Goal: Task Accomplishment & Management: Use online tool/utility

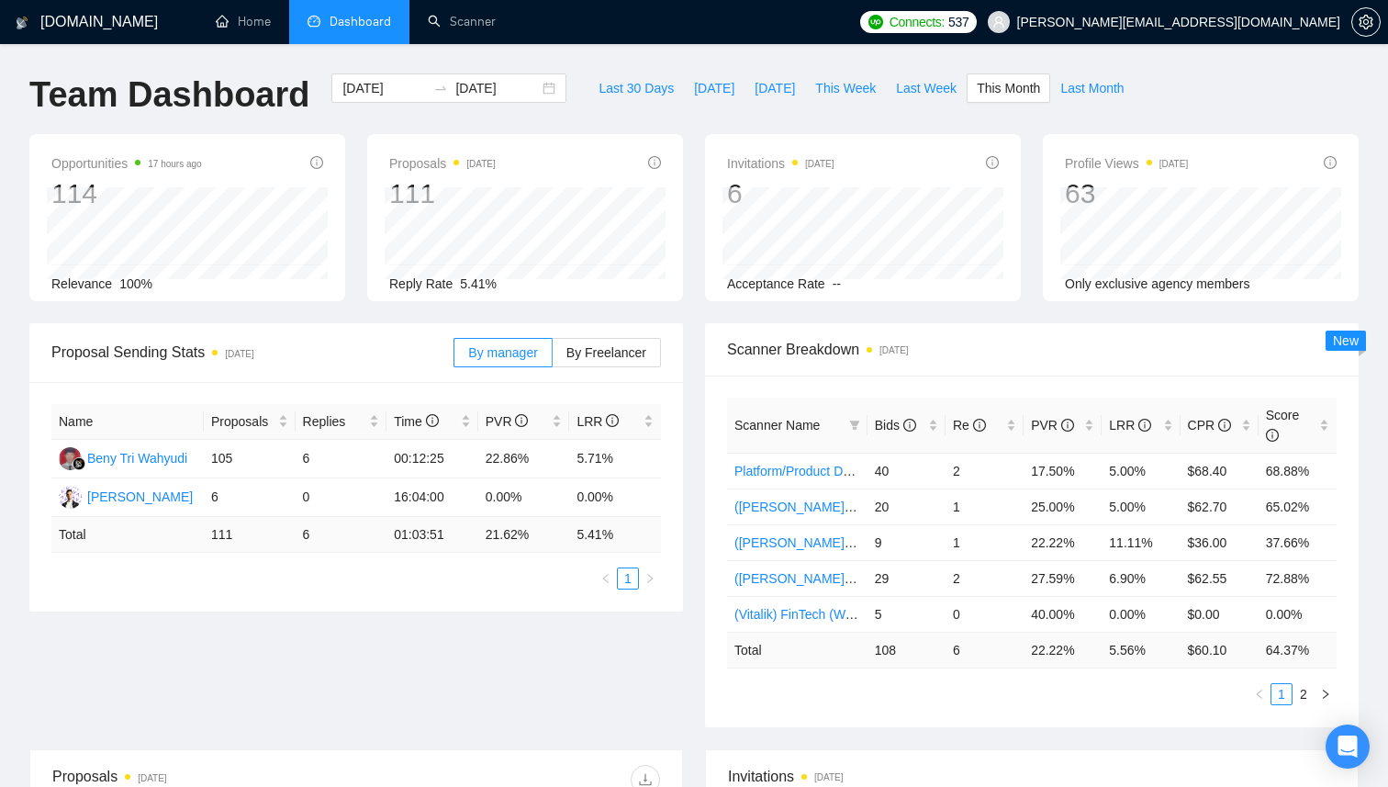
click at [372, 26] on span "Dashboard" at bounding box center [361, 22] width 62 height 16
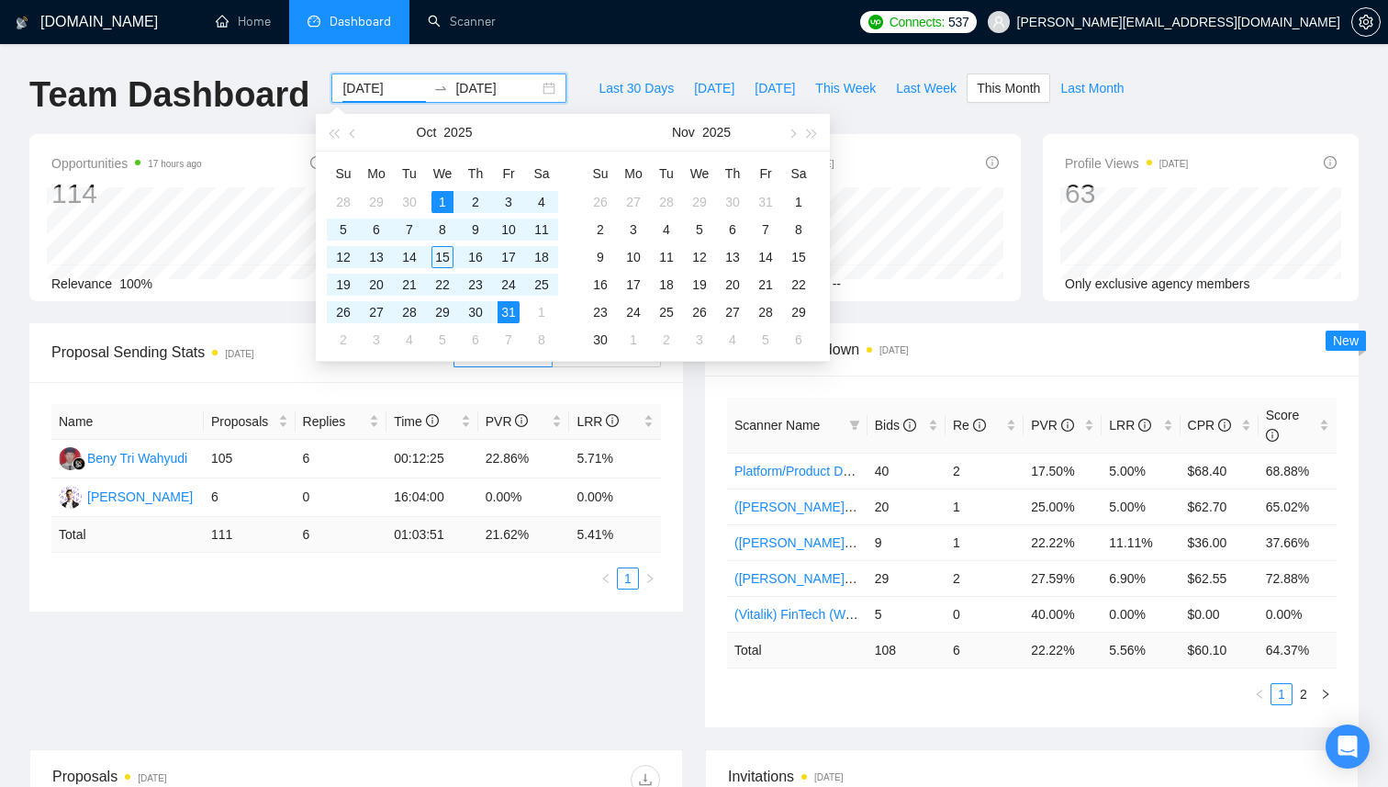
click at [366, 95] on input "[DATE]" at bounding box center [385, 88] width 84 height 20
click at [355, 132] on span "button" at bounding box center [354, 133] width 9 height 9
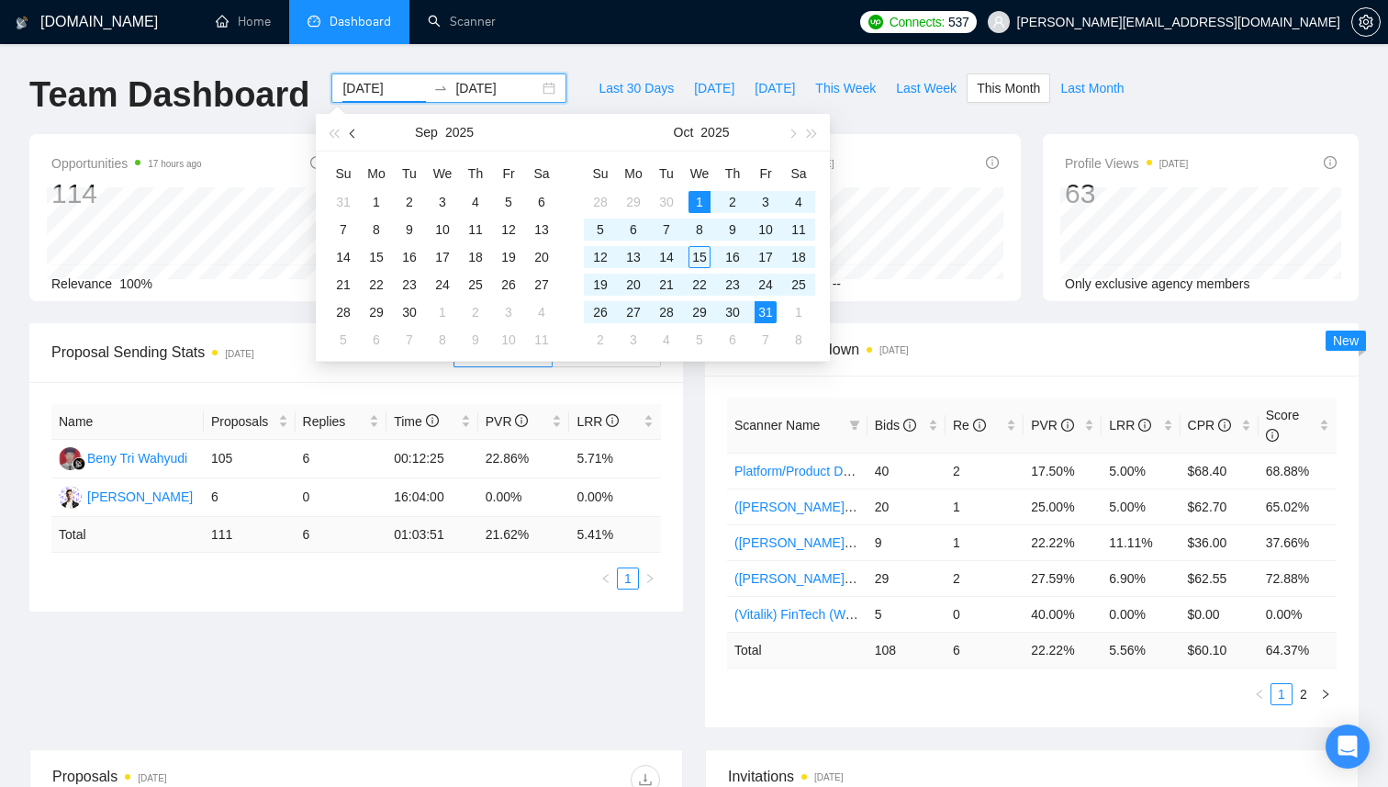
click at [355, 132] on span "button" at bounding box center [354, 133] width 9 height 9
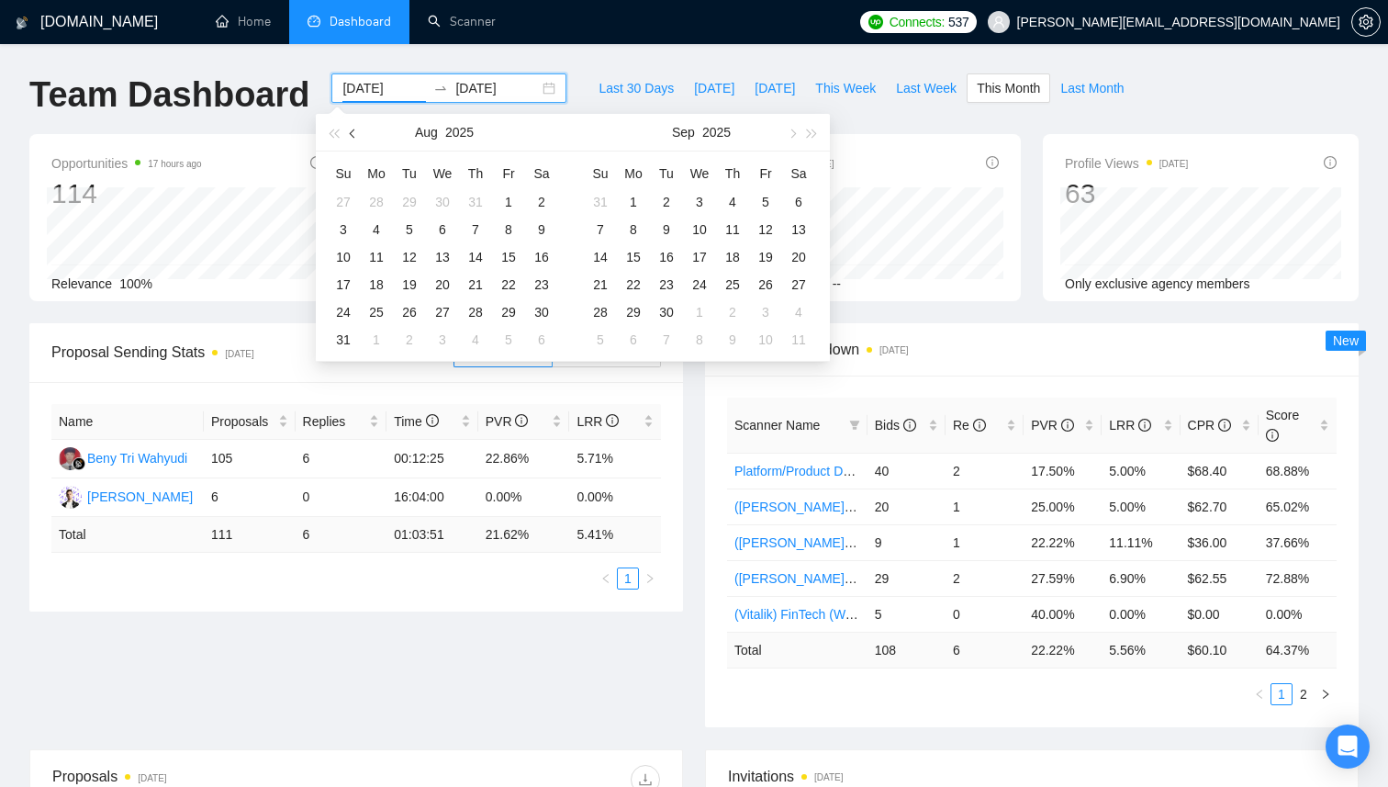
click at [355, 131] on span "button" at bounding box center [354, 133] width 9 height 9
type input "[DATE]"
click at [470, 203] on div "1" at bounding box center [476, 202] width 22 height 22
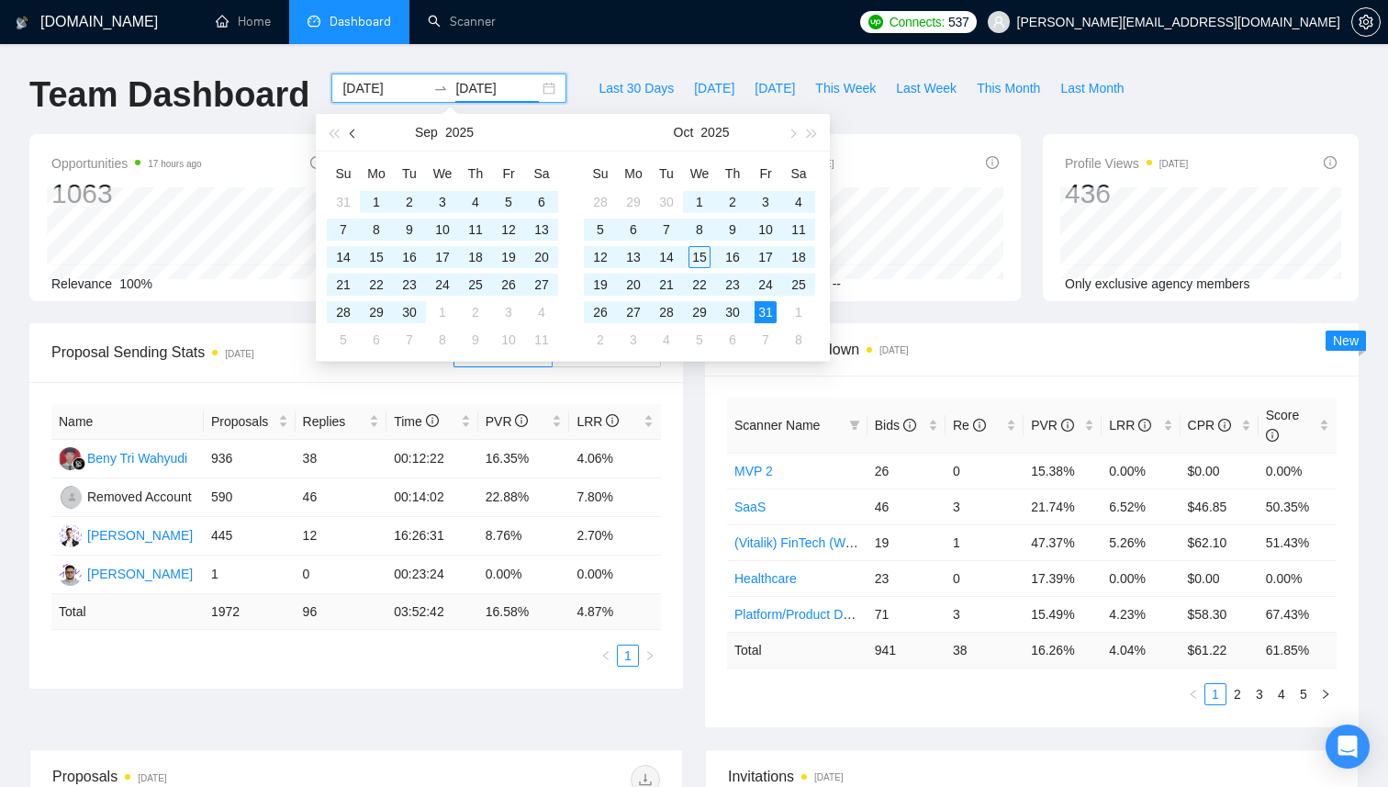
click at [350, 129] on button "button" at bounding box center [353, 132] width 20 height 37
type input "[DATE]"
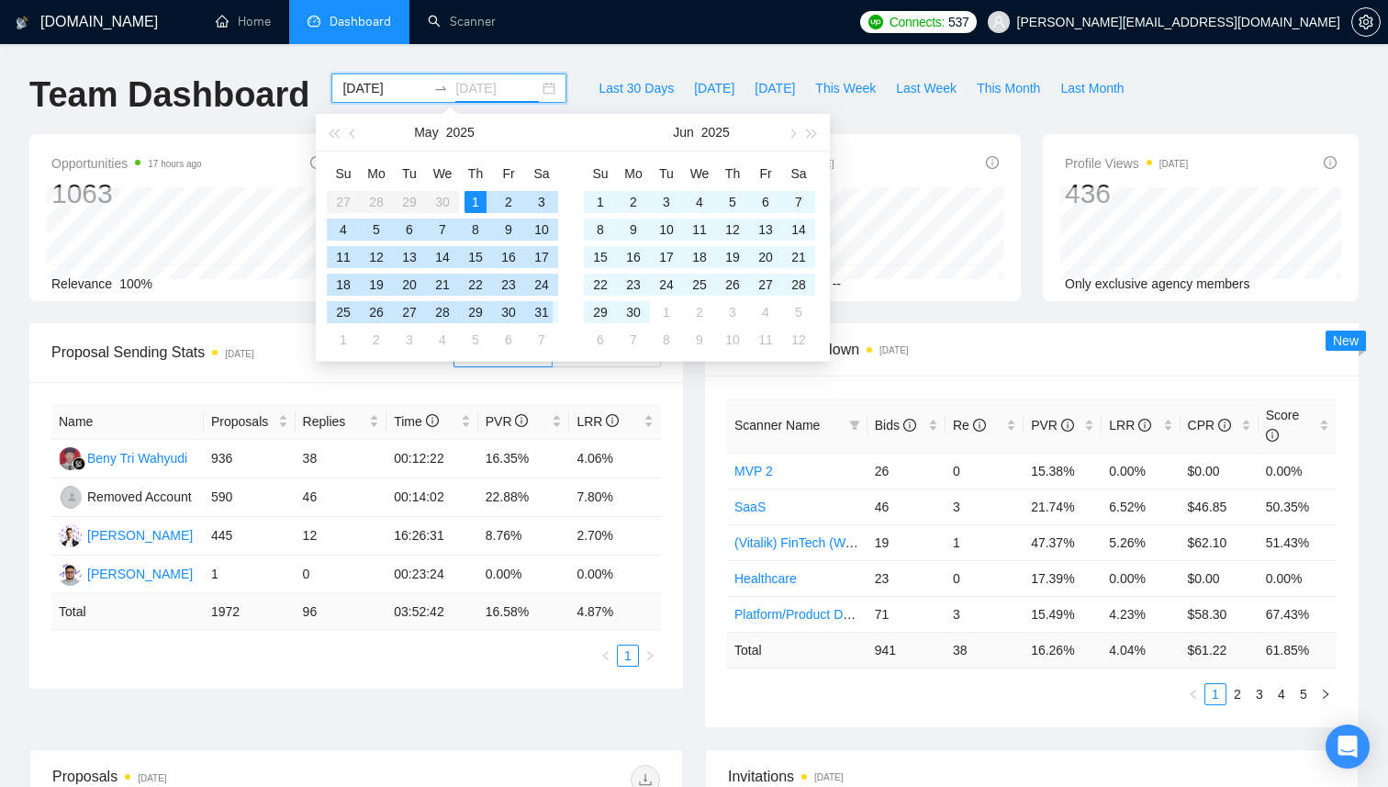
click at [540, 312] on div "31" at bounding box center [542, 312] width 22 height 22
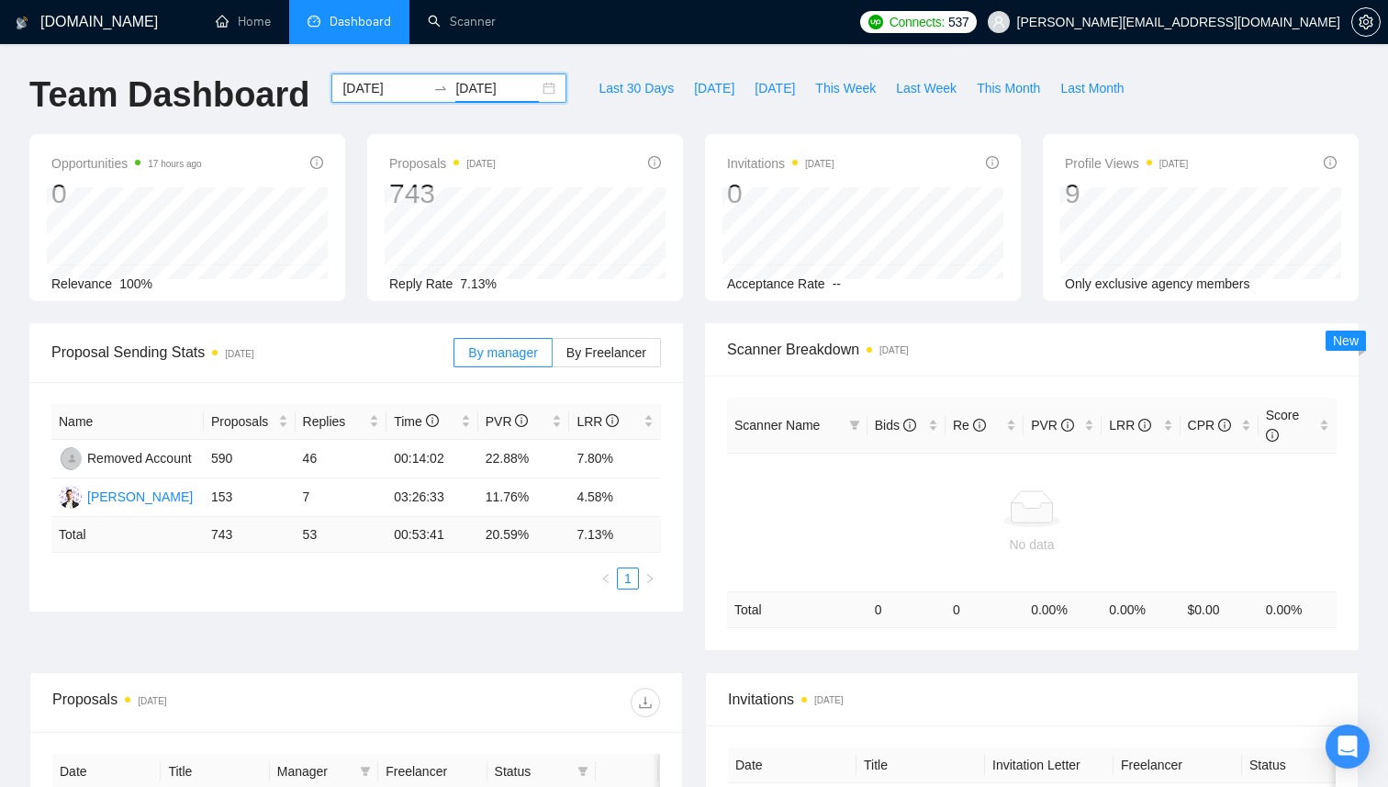
click at [695, 373] on div "Scanner Breakdown [DATE] Scanner Name Bids Re PVR LRR CPR Score No data Total 0…" at bounding box center [1032, 486] width 676 height 327
click at [222, 456] on td "590" at bounding box center [250, 459] width 92 height 39
click at [219, 453] on td "590" at bounding box center [250, 459] width 92 height 39
click at [224, 457] on td "590" at bounding box center [250, 459] width 92 height 39
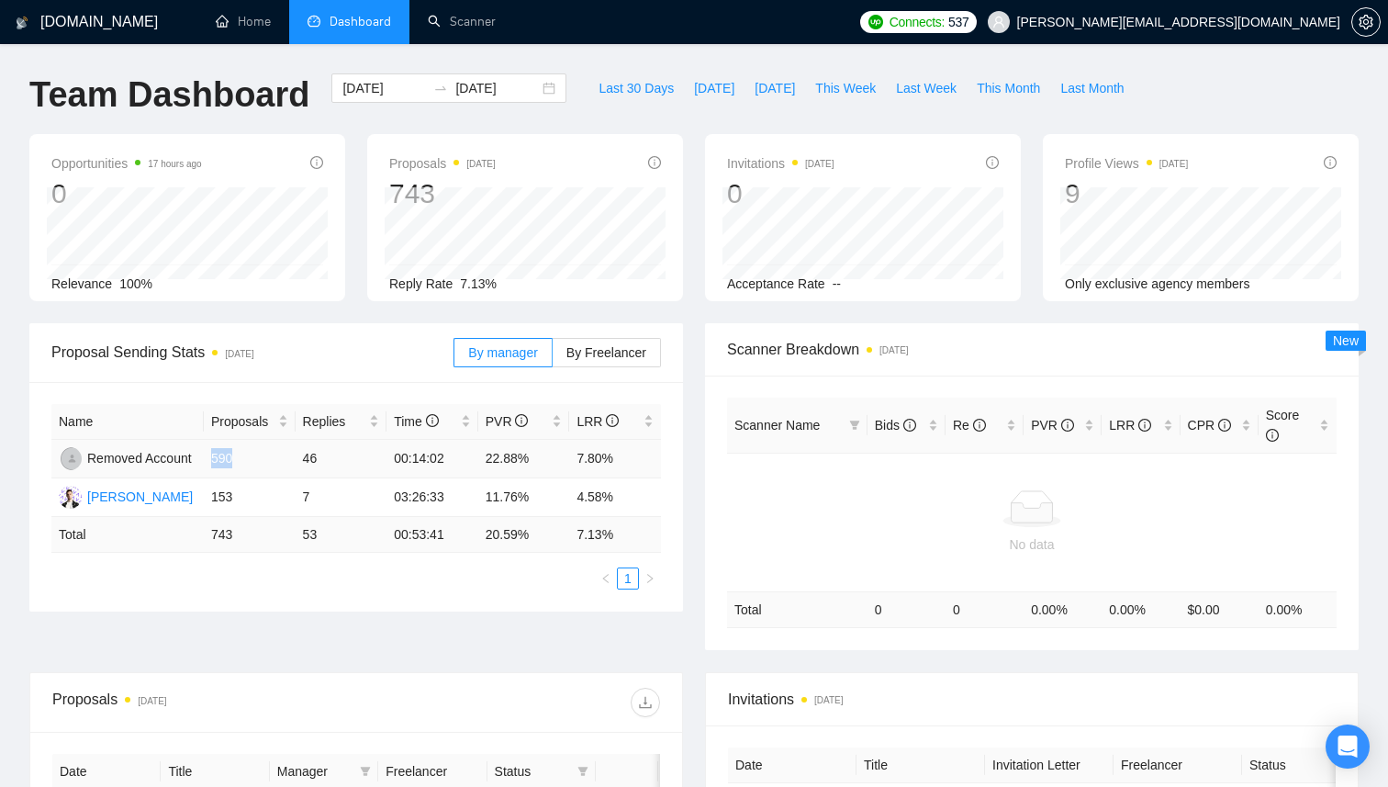
click at [224, 457] on td "590" at bounding box center [250, 459] width 92 height 39
click at [228, 457] on td "590" at bounding box center [250, 459] width 92 height 39
click at [220, 458] on td "590" at bounding box center [250, 459] width 92 height 39
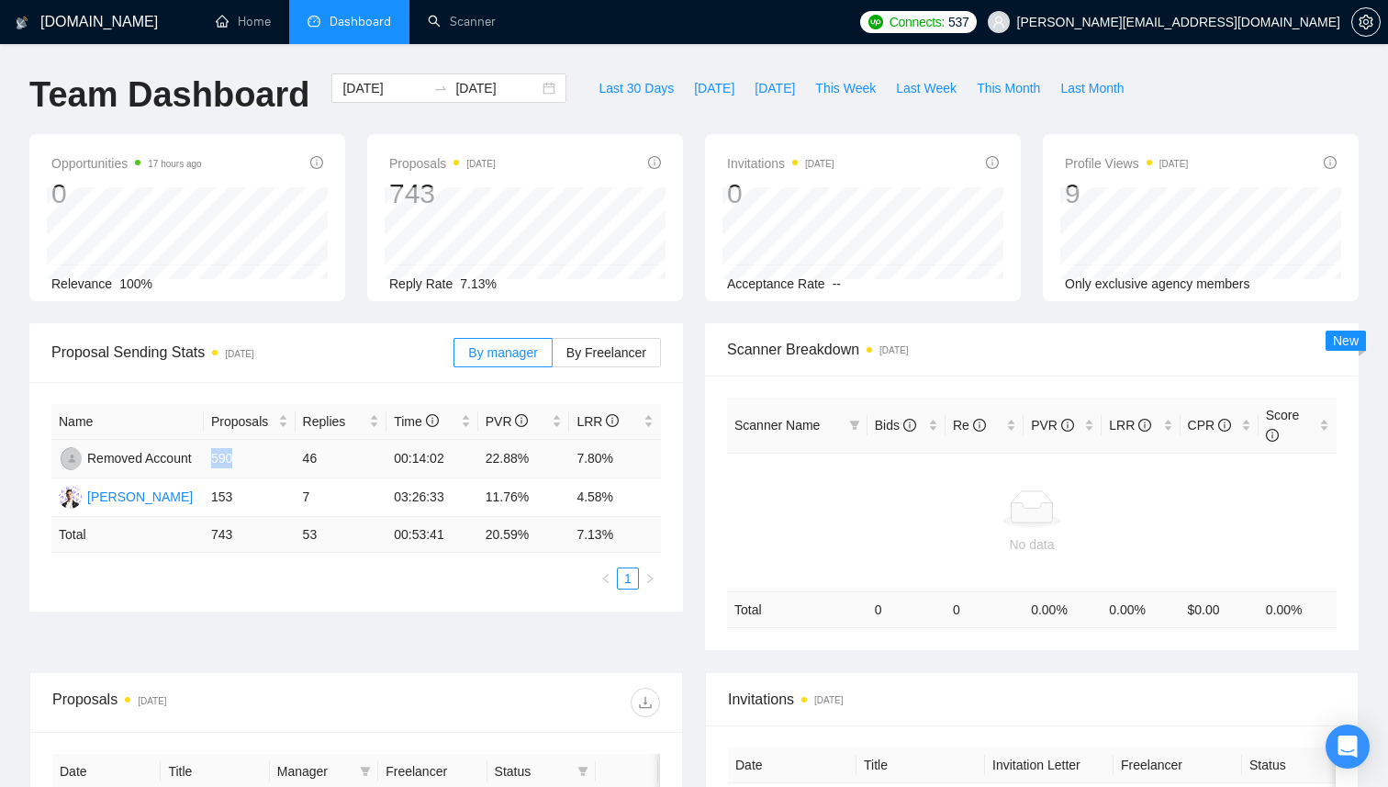
click at [220, 458] on td "590" at bounding box center [250, 459] width 92 height 39
click at [224, 458] on td "590" at bounding box center [250, 459] width 92 height 39
click at [537, 91] on div "[DATE] [DATE]" at bounding box center [448, 87] width 235 height 29
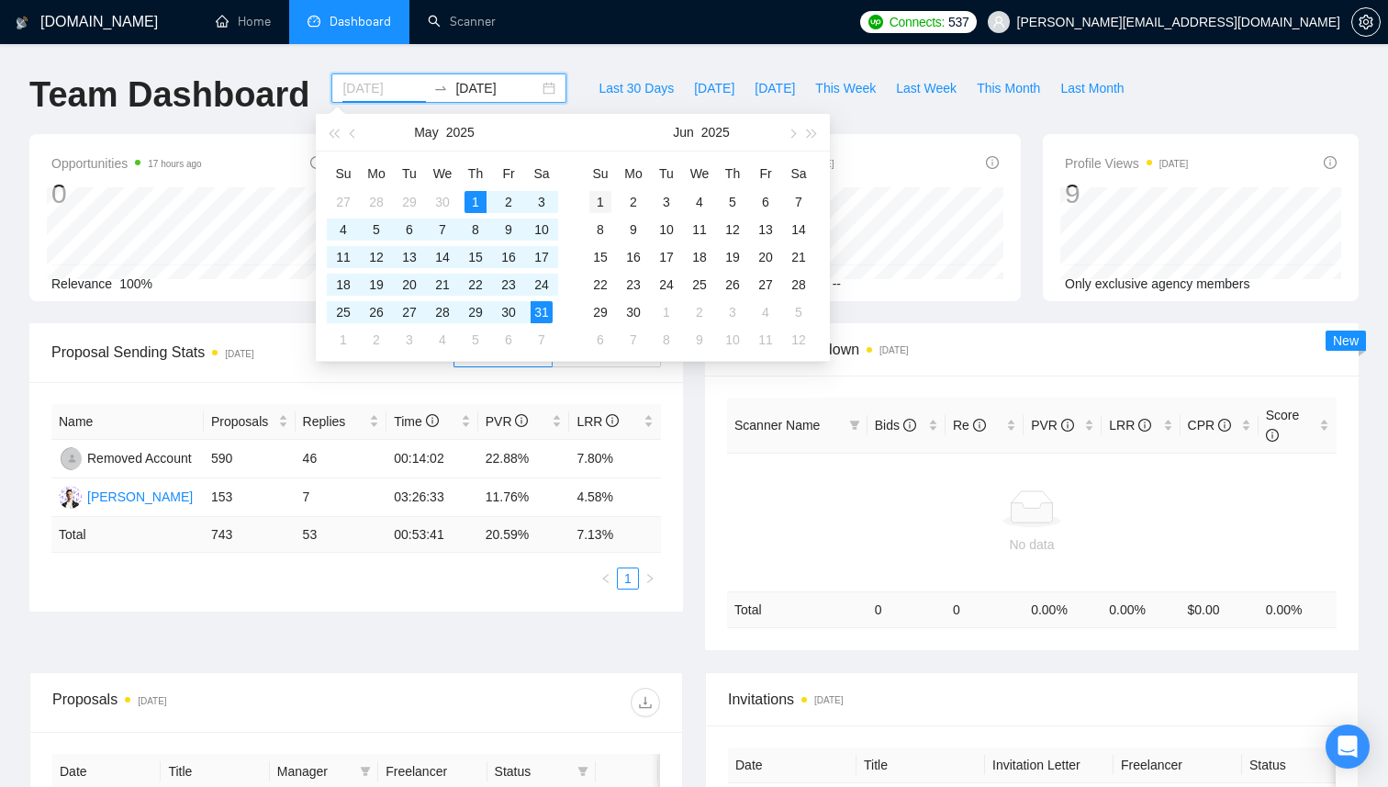
type input "[DATE]"
click at [603, 192] on div "1" at bounding box center [601, 202] width 22 height 22
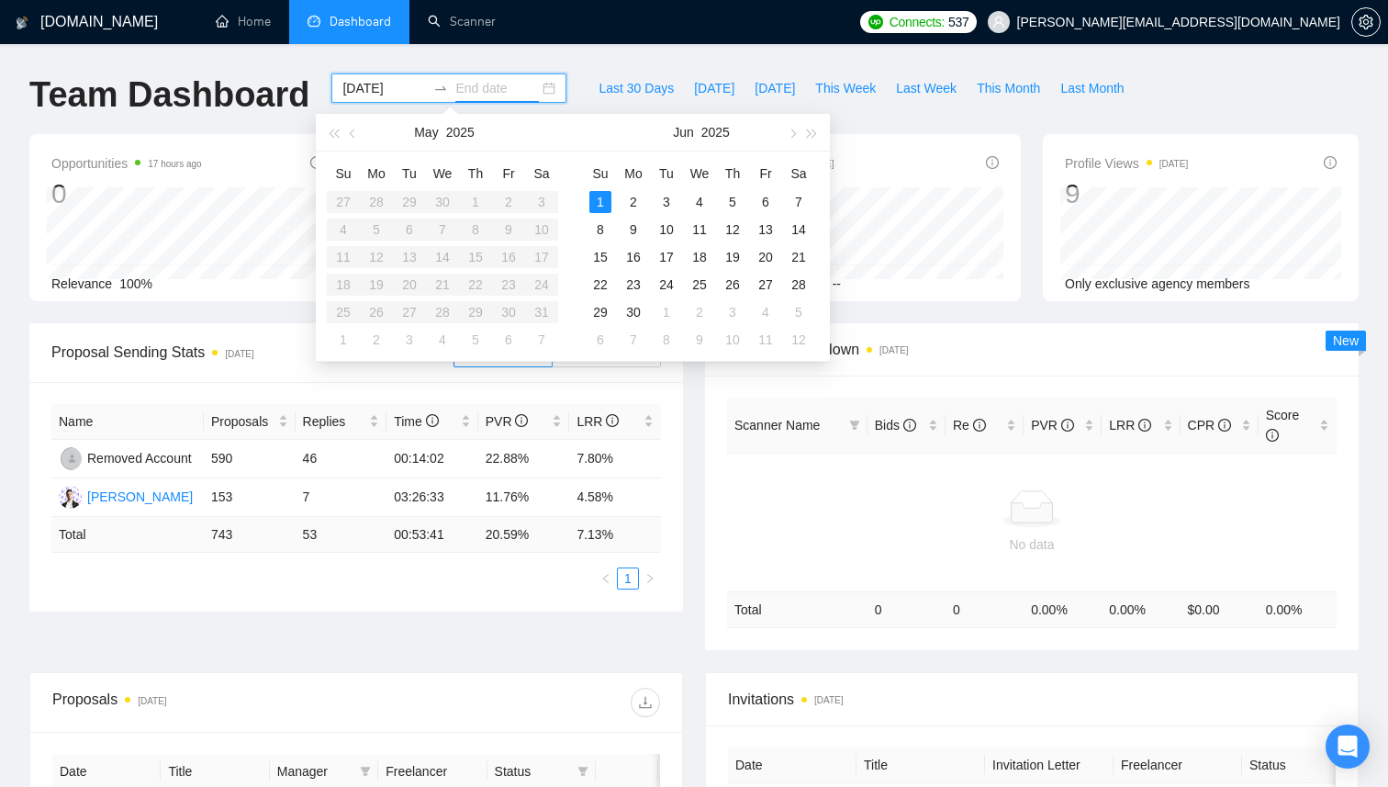
type input "[DATE]"
click at [790, 128] on button "button" at bounding box center [791, 132] width 20 height 37
type input "[DATE]"
click at [376, 309] on div "30" at bounding box center [376, 312] width 22 height 22
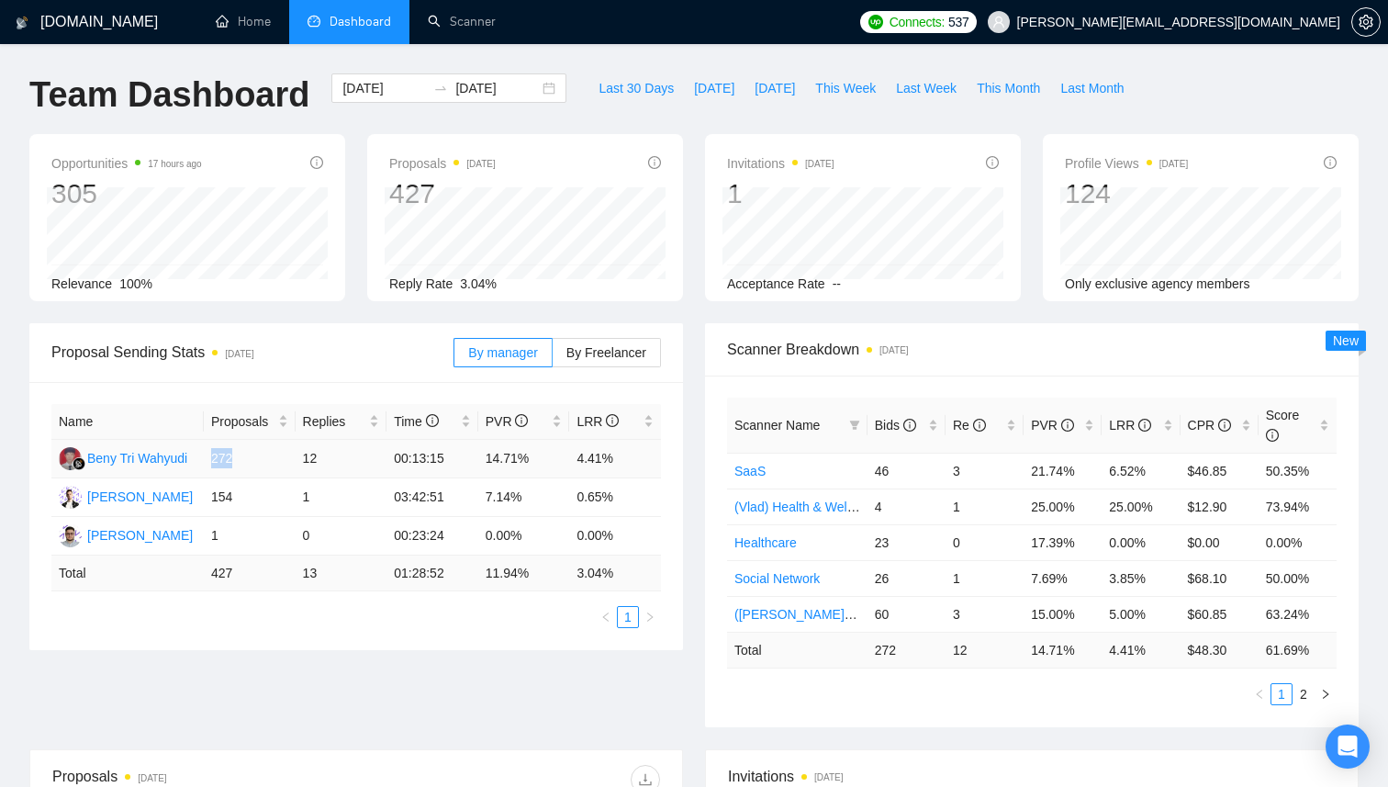
drag, startPoint x: 214, startPoint y: 460, endPoint x: 252, endPoint y: 460, distance: 37.6
click at [252, 460] on td "272" at bounding box center [250, 459] width 92 height 39
click at [222, 458] on td "272" at bounding box center [250, 459] width 92 height 39
click at [222, 497] on td "154" at bounding box center [250, 497] width 92 height 39
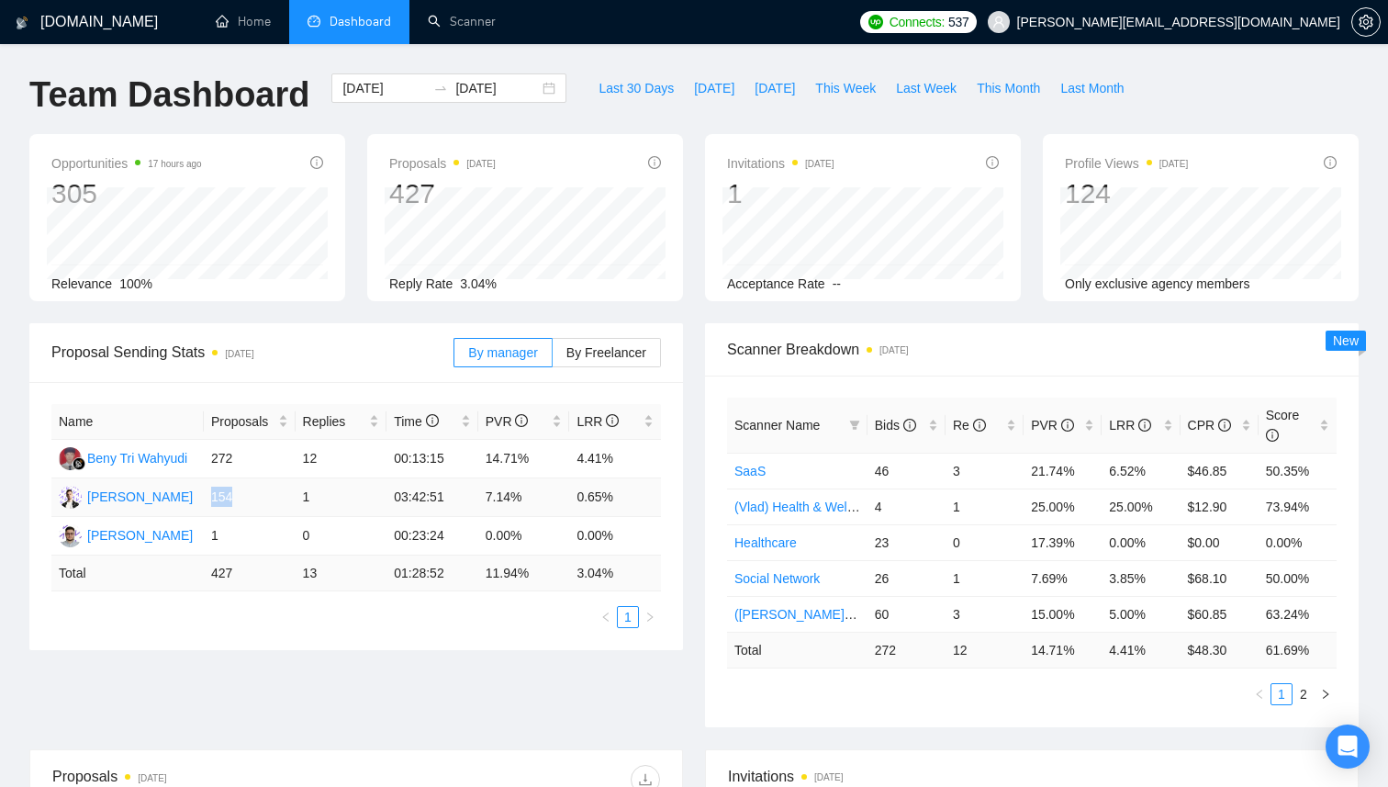
click at [222, 497] on td "154" at bounding box center [250, 497] width 92 height 39
click at [220, 465] on td "272" at bounding box center [250, 459] width 92 height 39
click at [220, 495] on td "154" at bounding box center [250, 497] width 92 height 39
click at [222, 461] on td "272" at bounding box center [250, 459] width 92 height 39
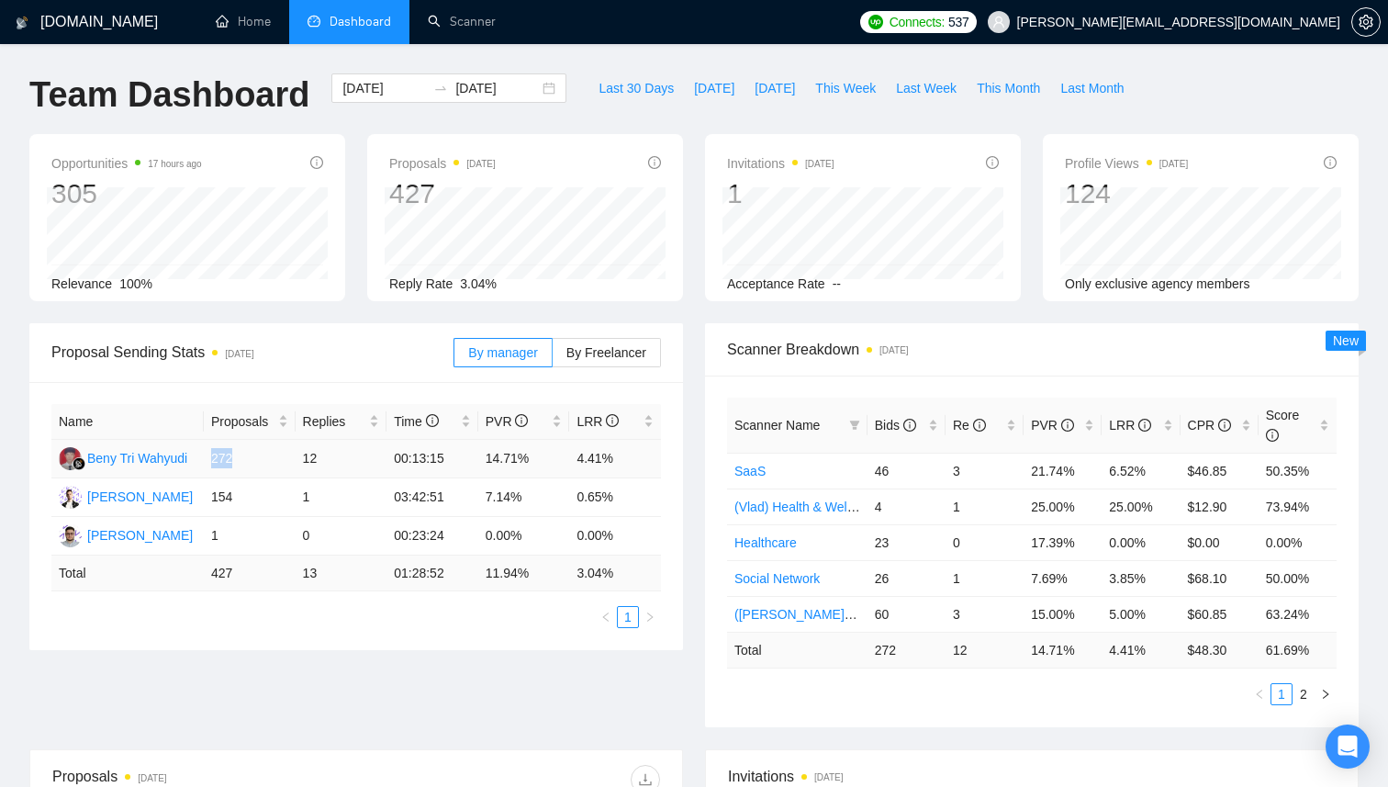
click at [222, 461] on td "272" at bounding box center [250, 459] width 92 height 39
click at [221, 484] on td "154" at bounding box center [250, 497] width 92 height 39
click at [537, 84] on div "[DATE] [DATE]" at bounding box center [448, 87] width 235 height 29
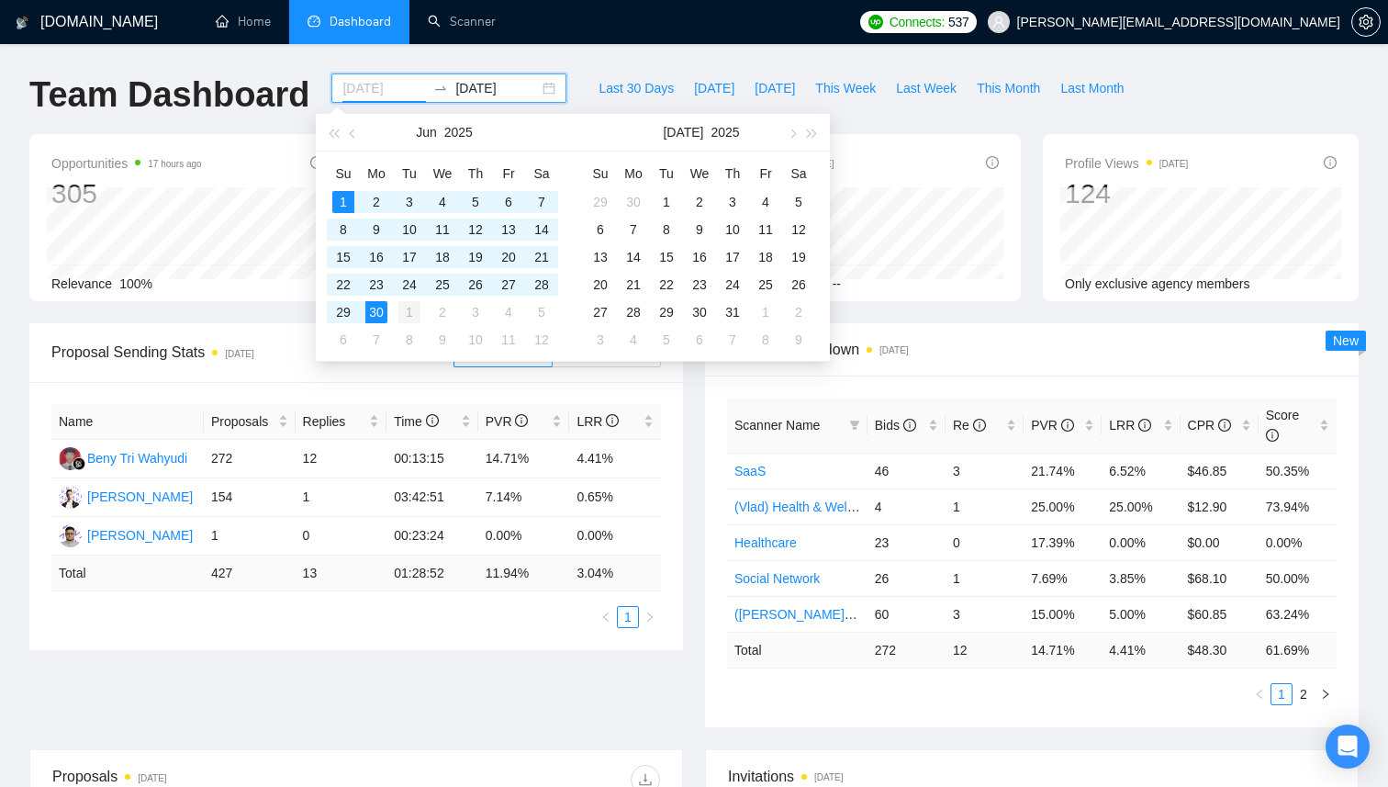
type input "[DATE]"
click at [413, 309] on div "1" at bounding box center [410, 312] width 22 height 22
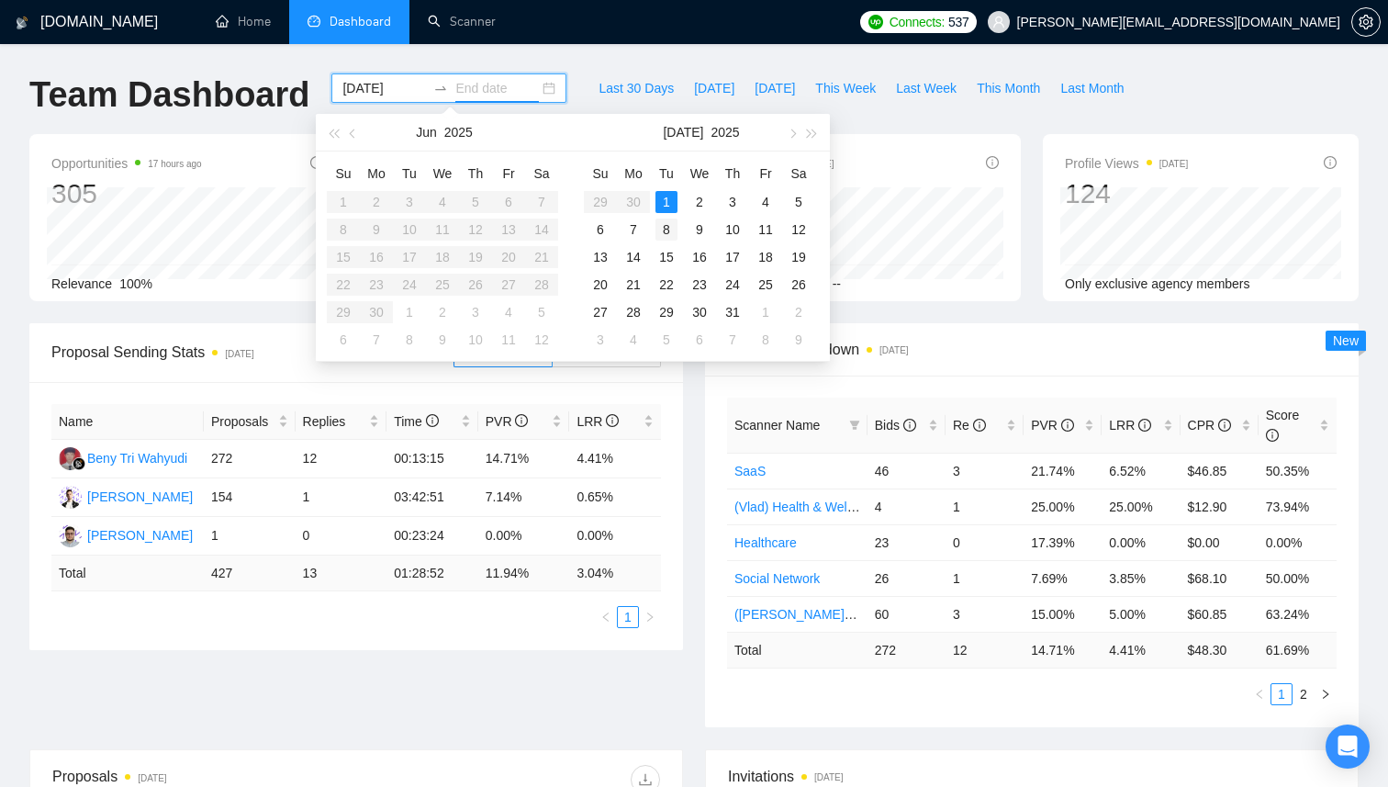
type input "[DATE]"
click at [724, 306] on div "31" at bounding box center [733, 312] width 22 height 22
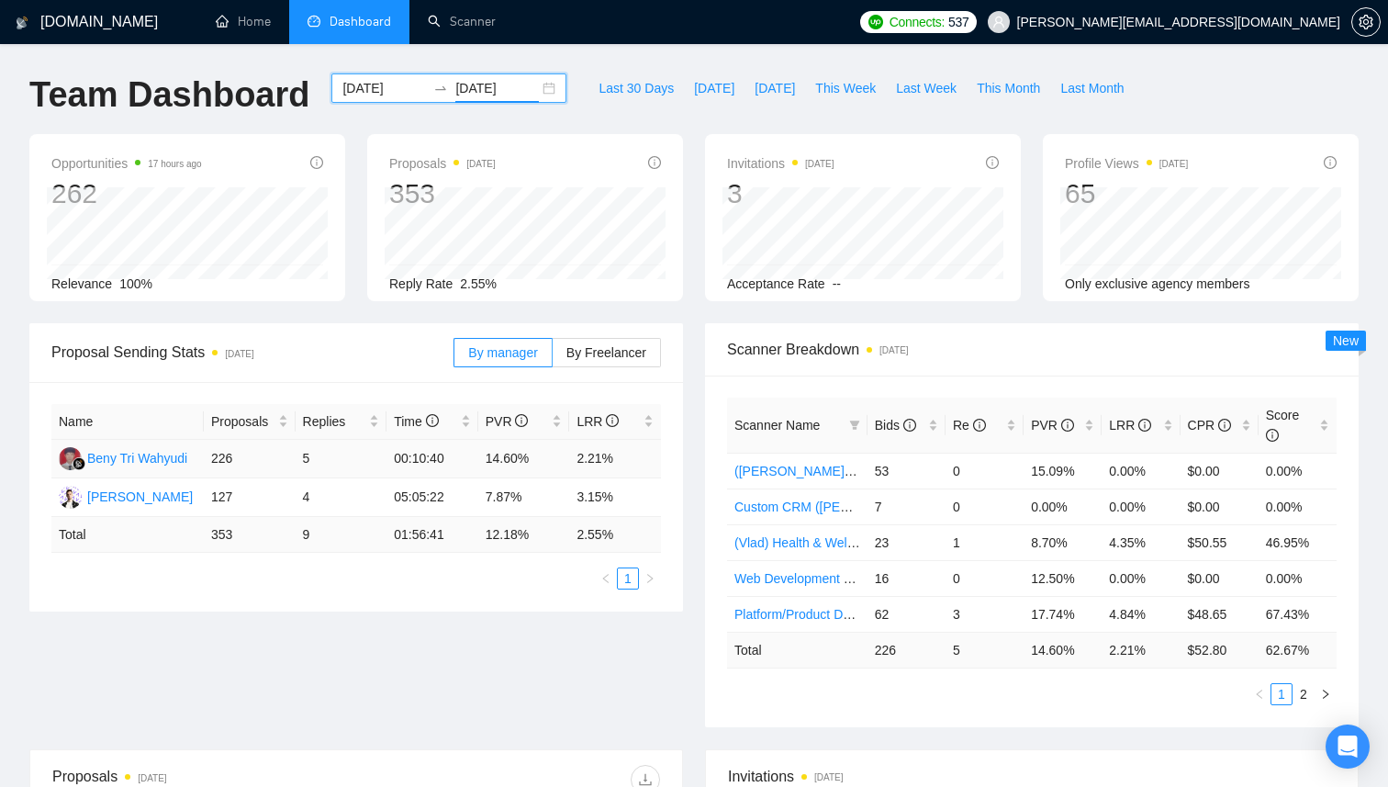
click at [223, 458] on td "226" at bounding box center [250, 459] width 92 height 39
click at [220, 457] on td "226" at bounding box center [250, 459] width 92 height 39
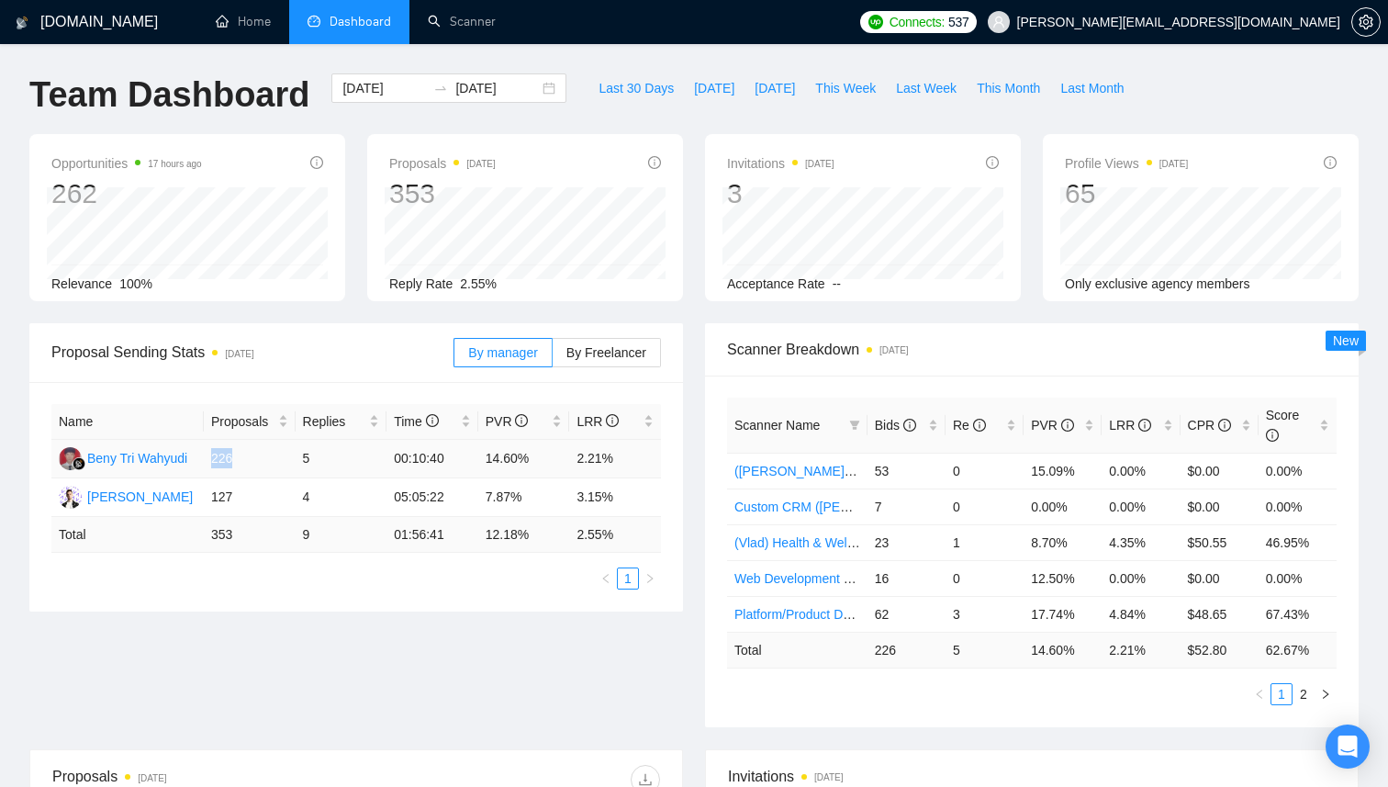
click at [220, 457] on td "226" at bounding box center [250, 459] width 92 height 39
click at [227, 457] on td "226" at bounding box center [250, 459] width 92 height 39
click at [539, 89] on div "[DATE] [DATE]" at bounding box center [448, 87] width 235 height 29
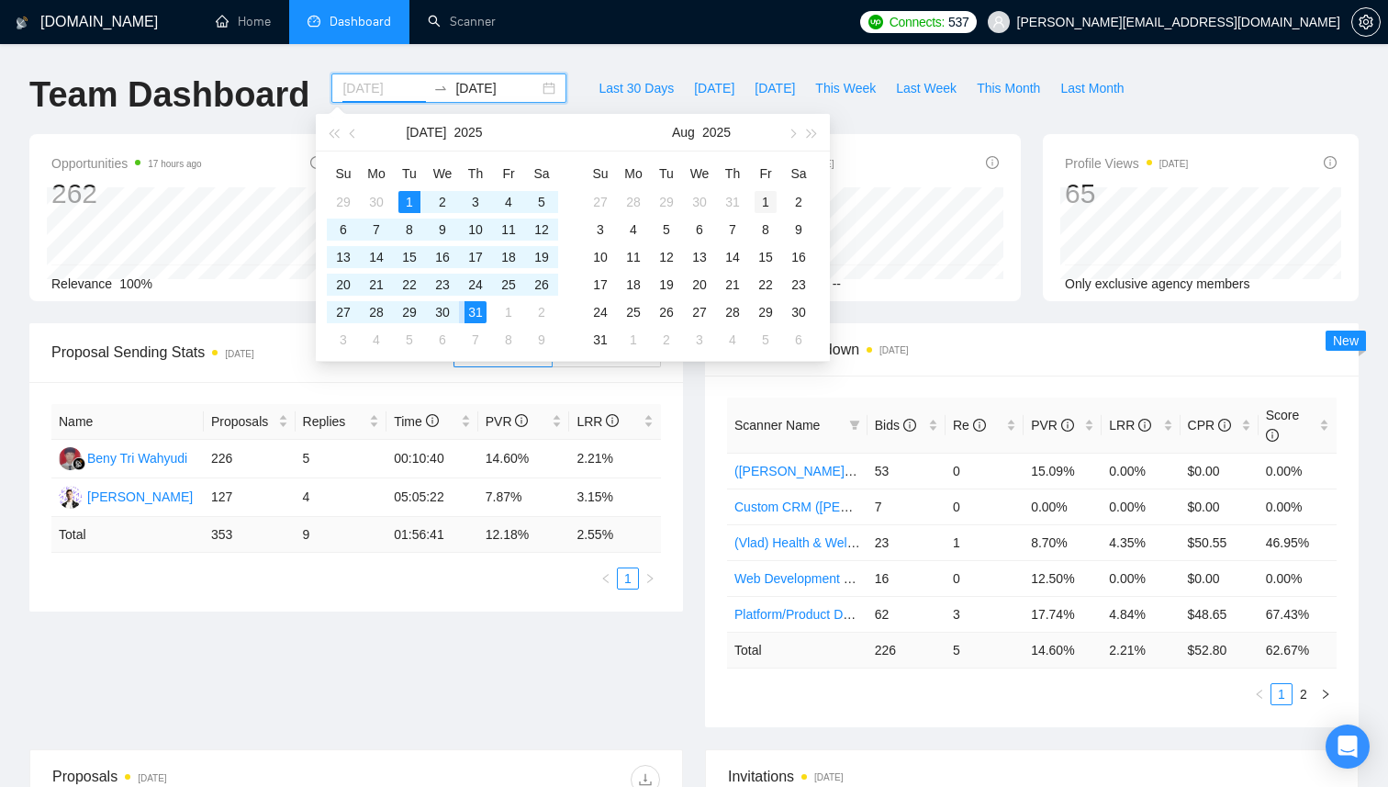
type input "[DATE]"
click at [758, 199] on div "1" at bounding box center [766, 202] width 22 height 22
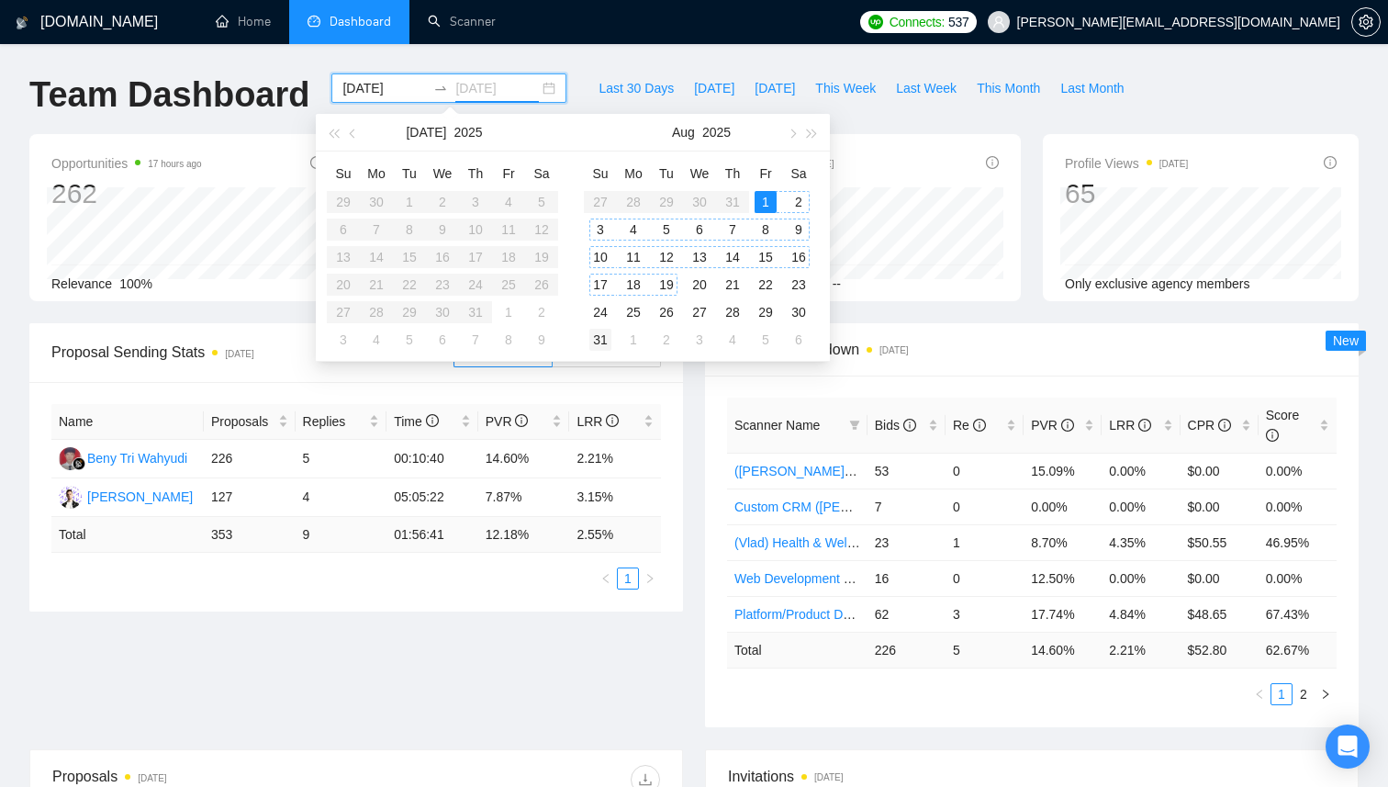
type input "[DATE]"
click at [601, 335] on div "31" at bounding box center [601, 340] width 22 height 22
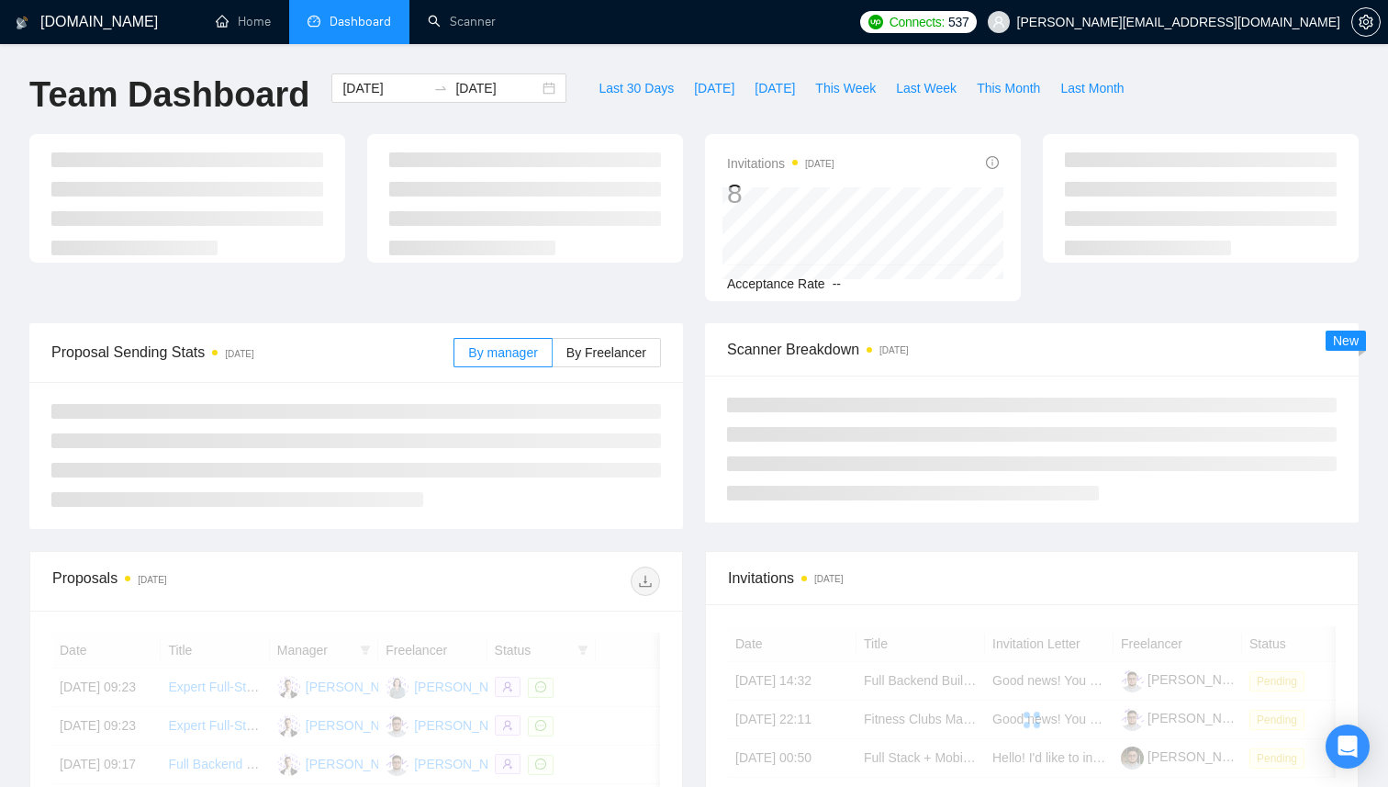
click at [696, 377] on div "Scanner Breakdown [DATE] New" at bounding box center [1032, 422] width 676 height 199
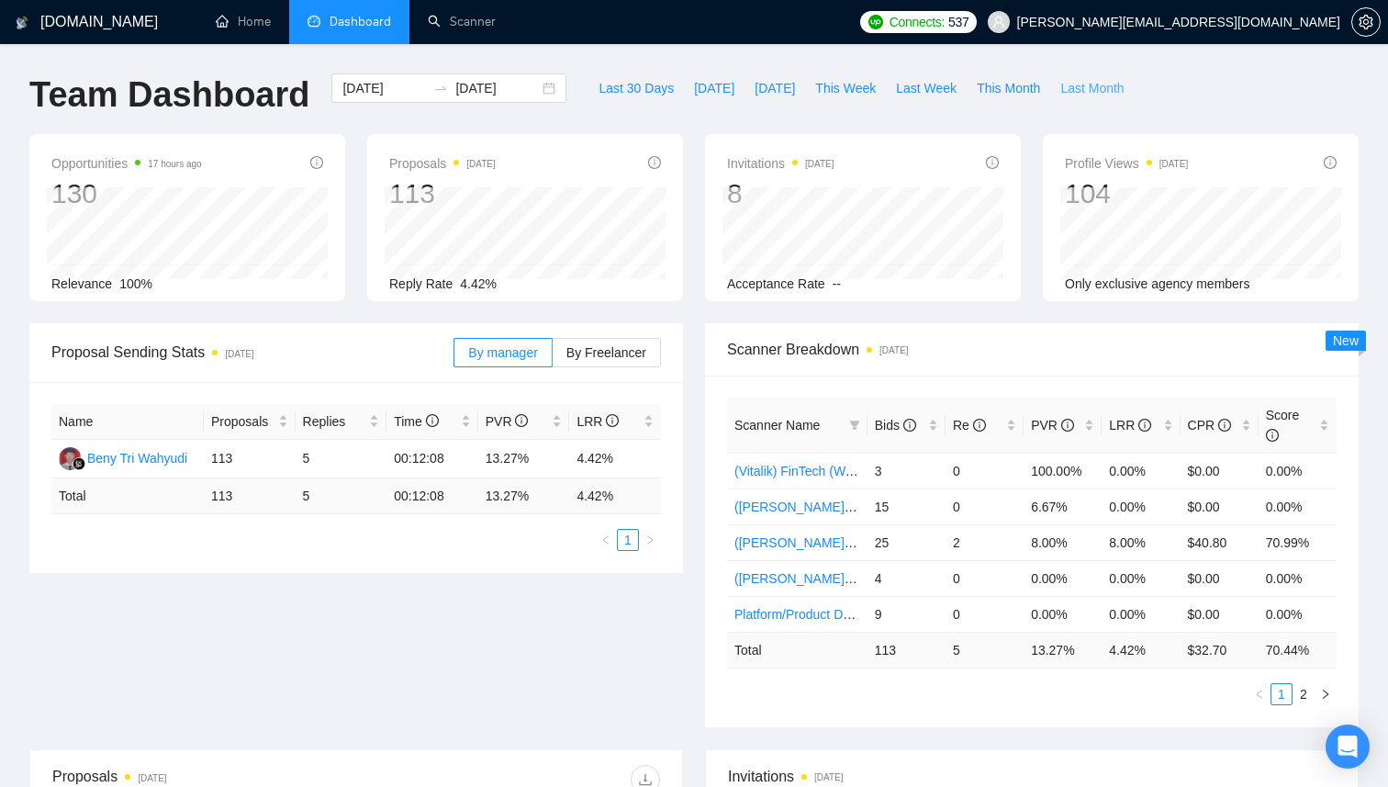
click at [1089, 93] on span "Last Month" at bounding box center [1092, 88] width 63 height 20
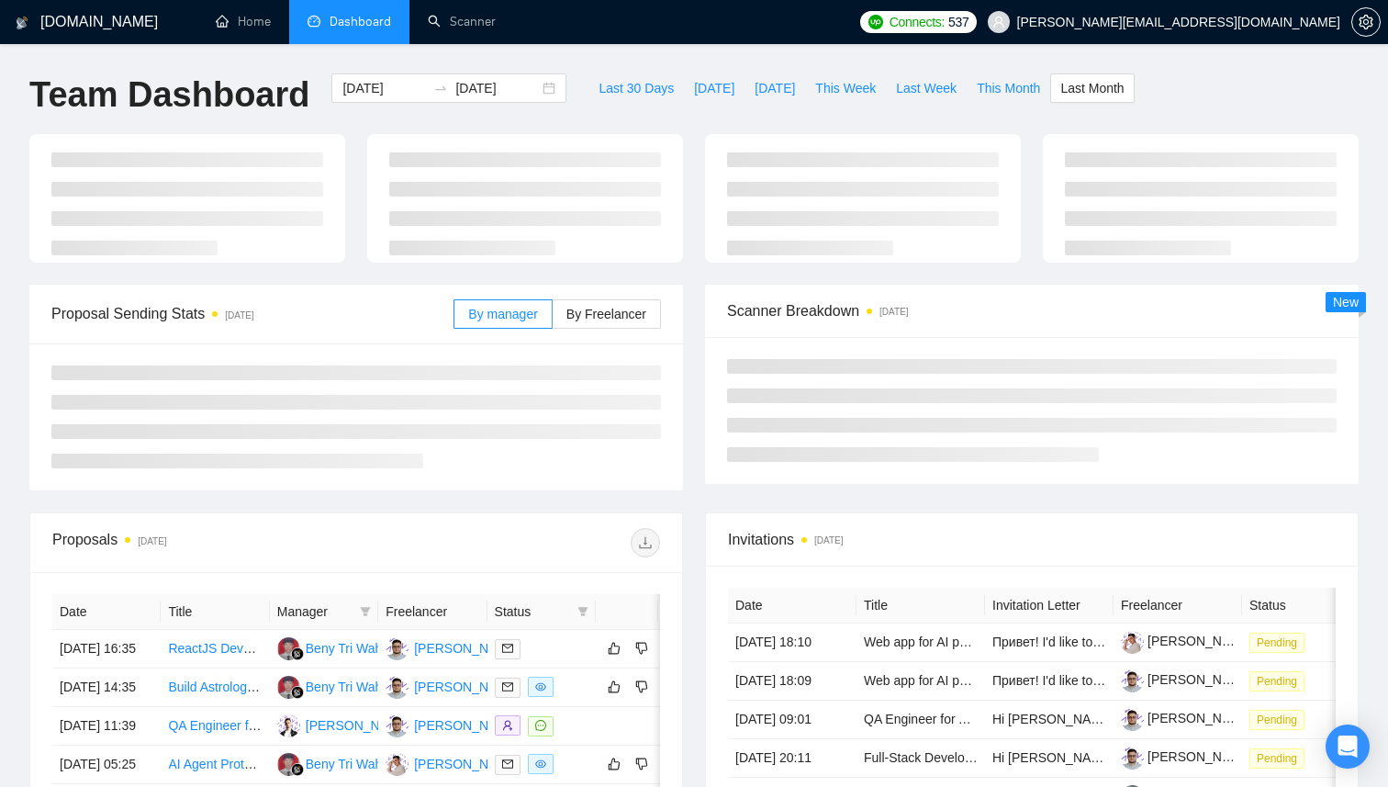
type input "[DATE]"
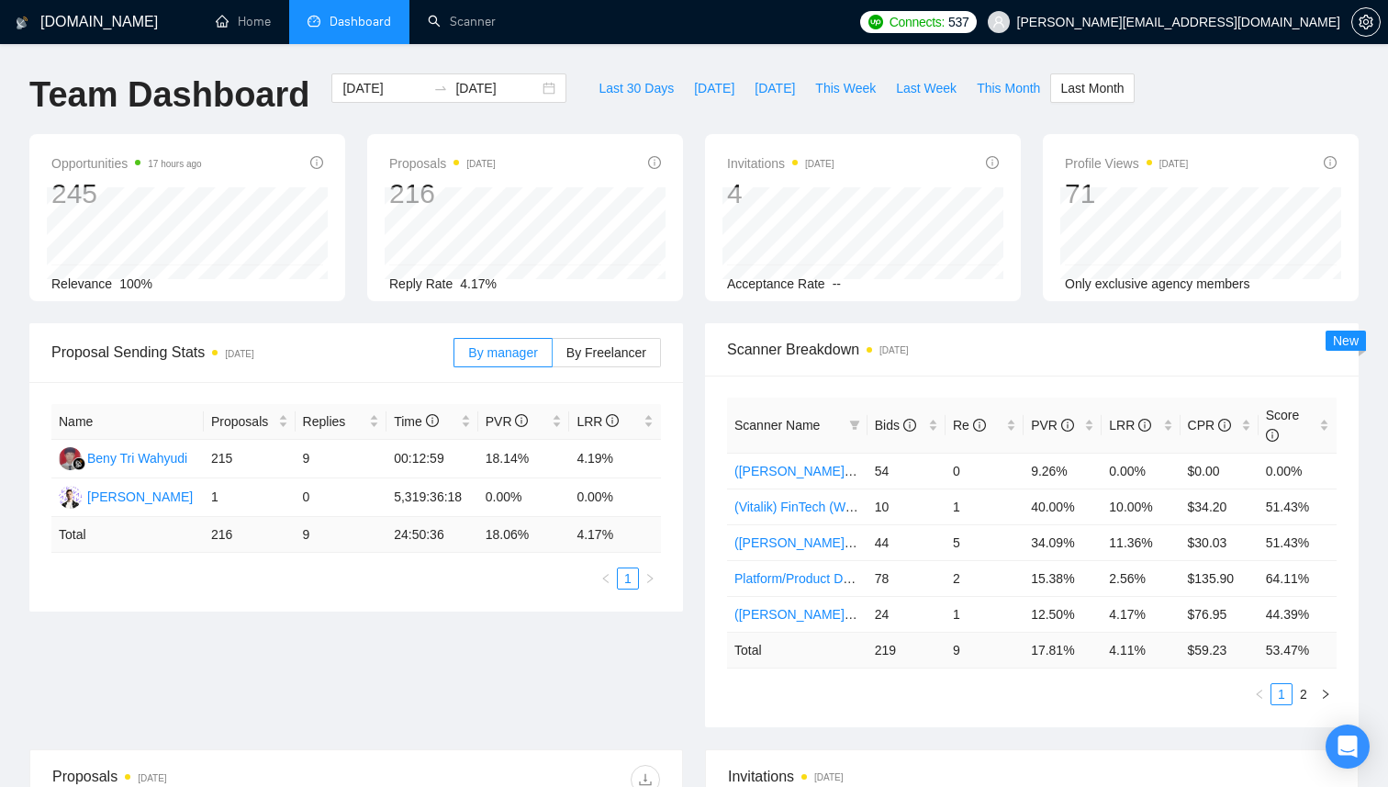
click at [992, 110] on div "Last 30 Days [DATE] [DATE] This Week Last Week This Month Last Month" at bounding box center [861, 103] width 567 height 61
click at [1000, 98] on button "This Month" at bounding box center [1009, 87] width 84 height 29
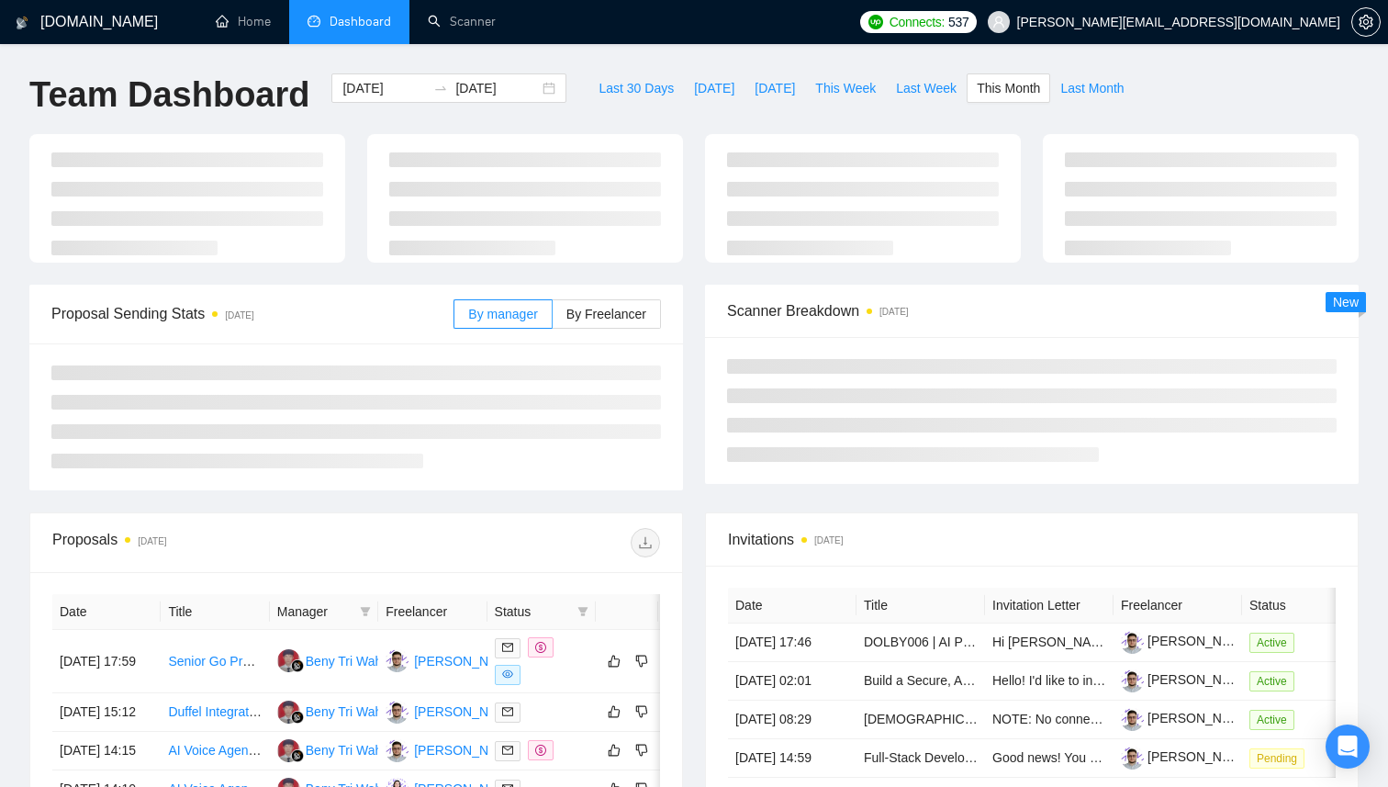
type input "[DATE]"
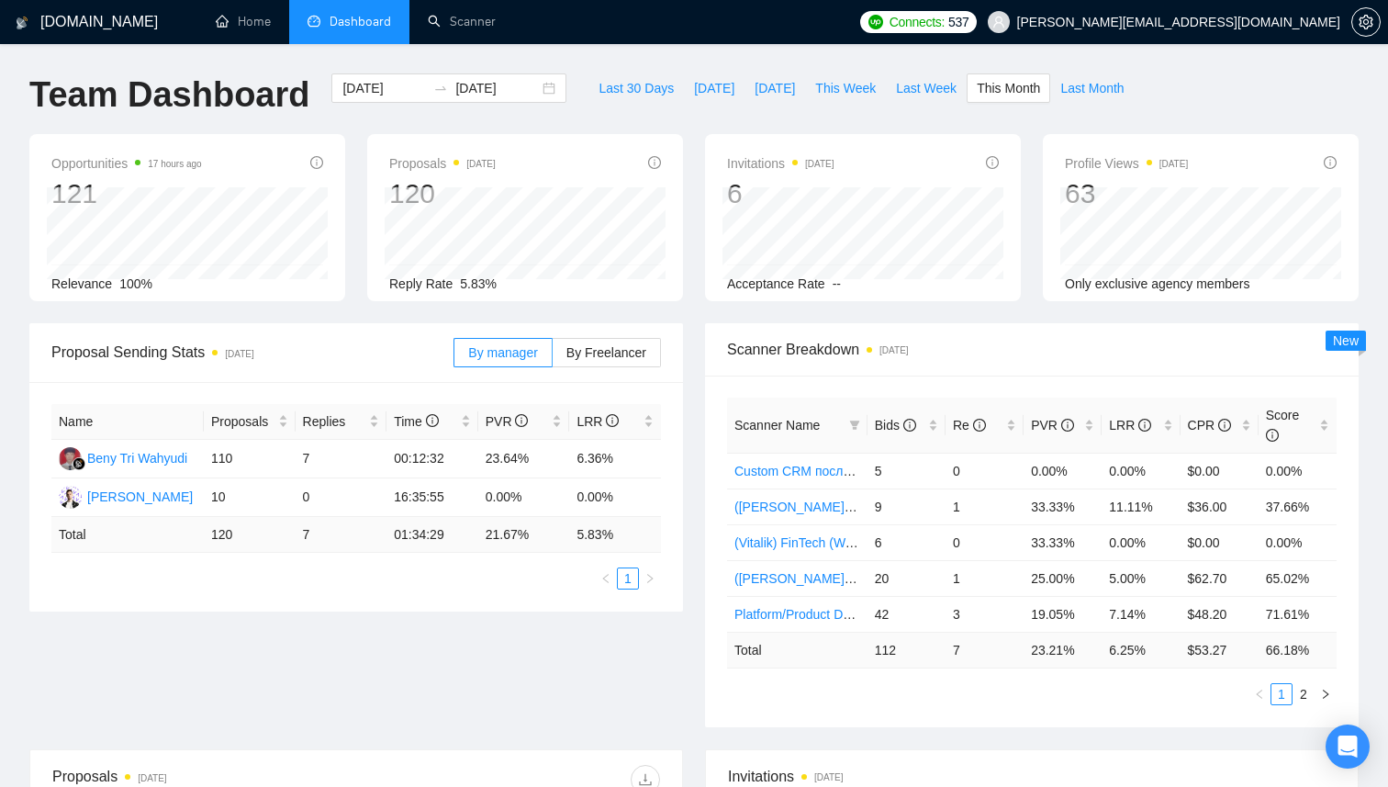
click at [223, 539] on td "120" at bounding box center [250, 535] width 92 height 36
click at [227, 534] on td "120" at bounding box center [250, 535] width 92 height 36
click at [218, 536] on td "120" at bounding box center [250, 535] width 92 height 36
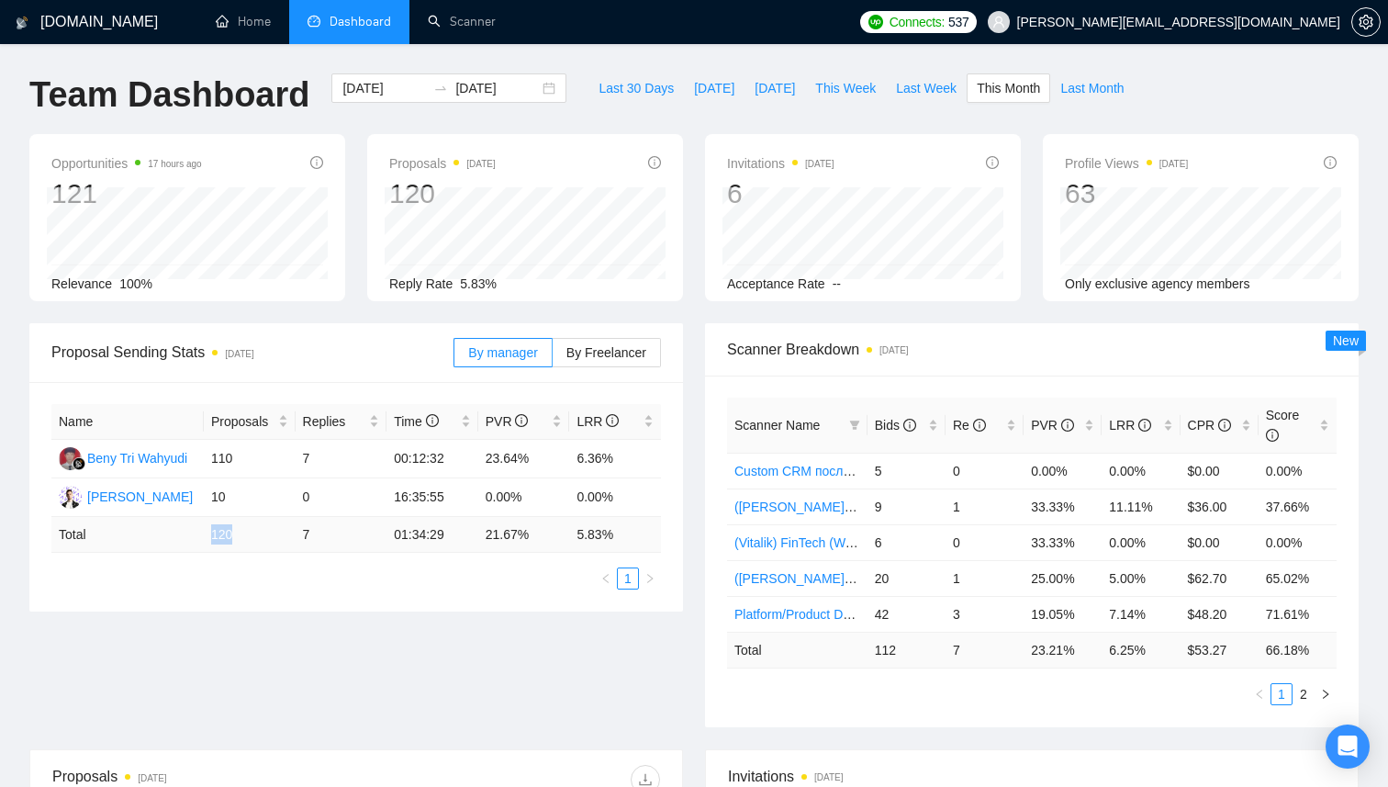
click at [218, 536] on td "120" at bounding box center [250, 535] width 92 height 36
click at [230, 463] on td "110" at bounding box center [250, 459] width 92 height 39
click at [224, 462] on td "110" at bounding box center [250, 459] width 92 height 39
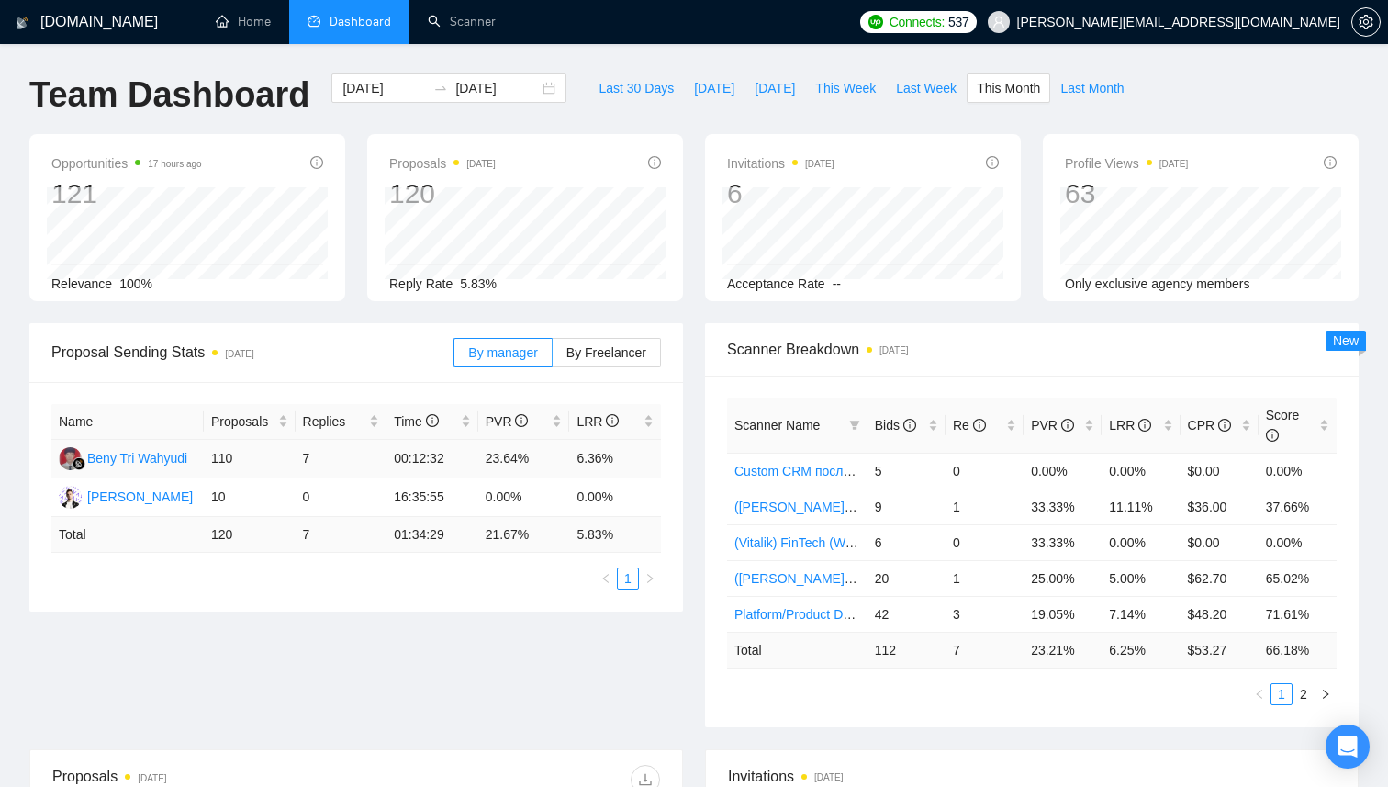
click at [307, 460] on td "7" at bounding box center [342, 459] width 92 height 39
click at [306, 457] on td "7" at bounding box center [342, 459] width 92 height 39
click at [305, 461] on td "7" at bounding box center [342, 459] width 92 height 39
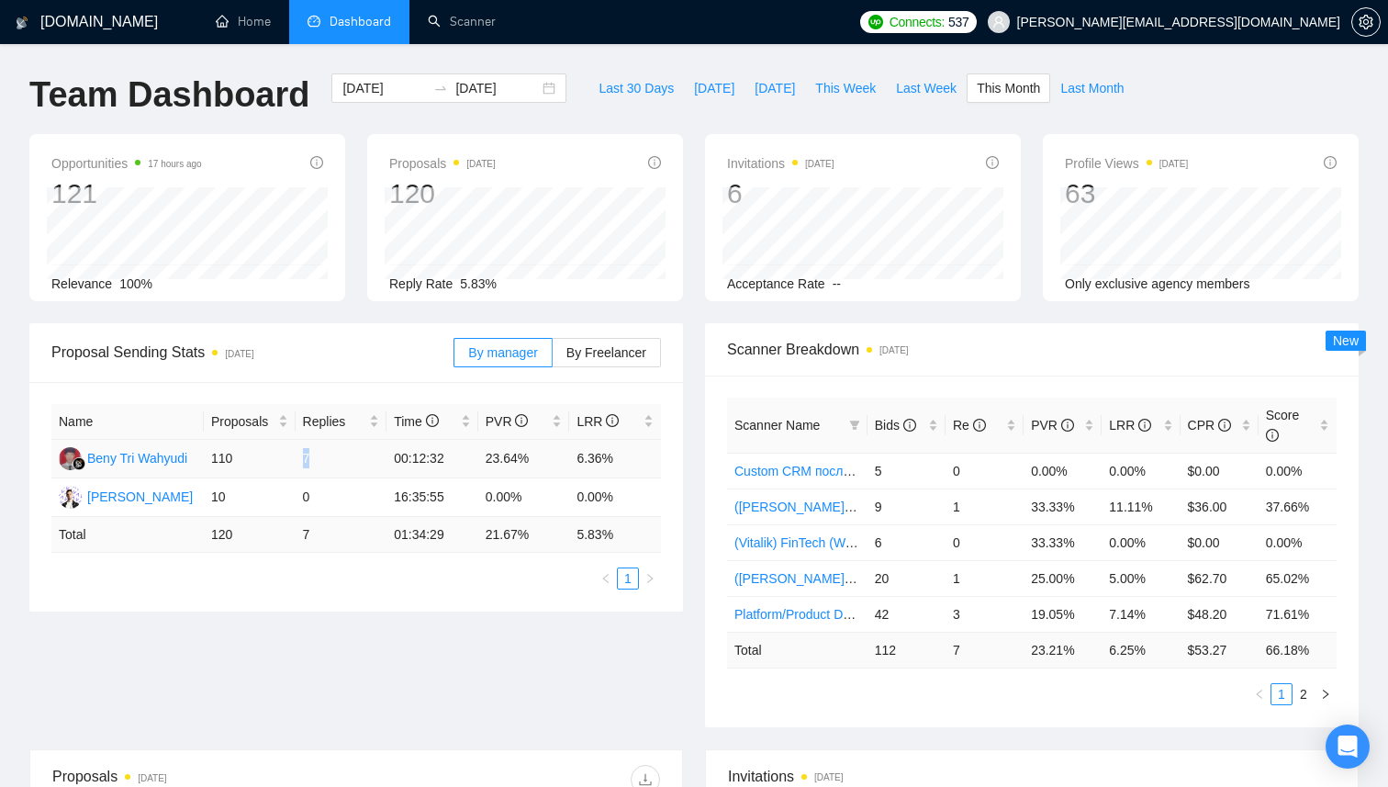
click at [305, 461] on td "7" at bounding box center [342, 459] width 92 height 39
click at [307, 460] on td "7" at bounding box center [342, 459] width 92 height 39
click at [303, 459] on td "7" at bounding box center [342, 459] width 92 height 39
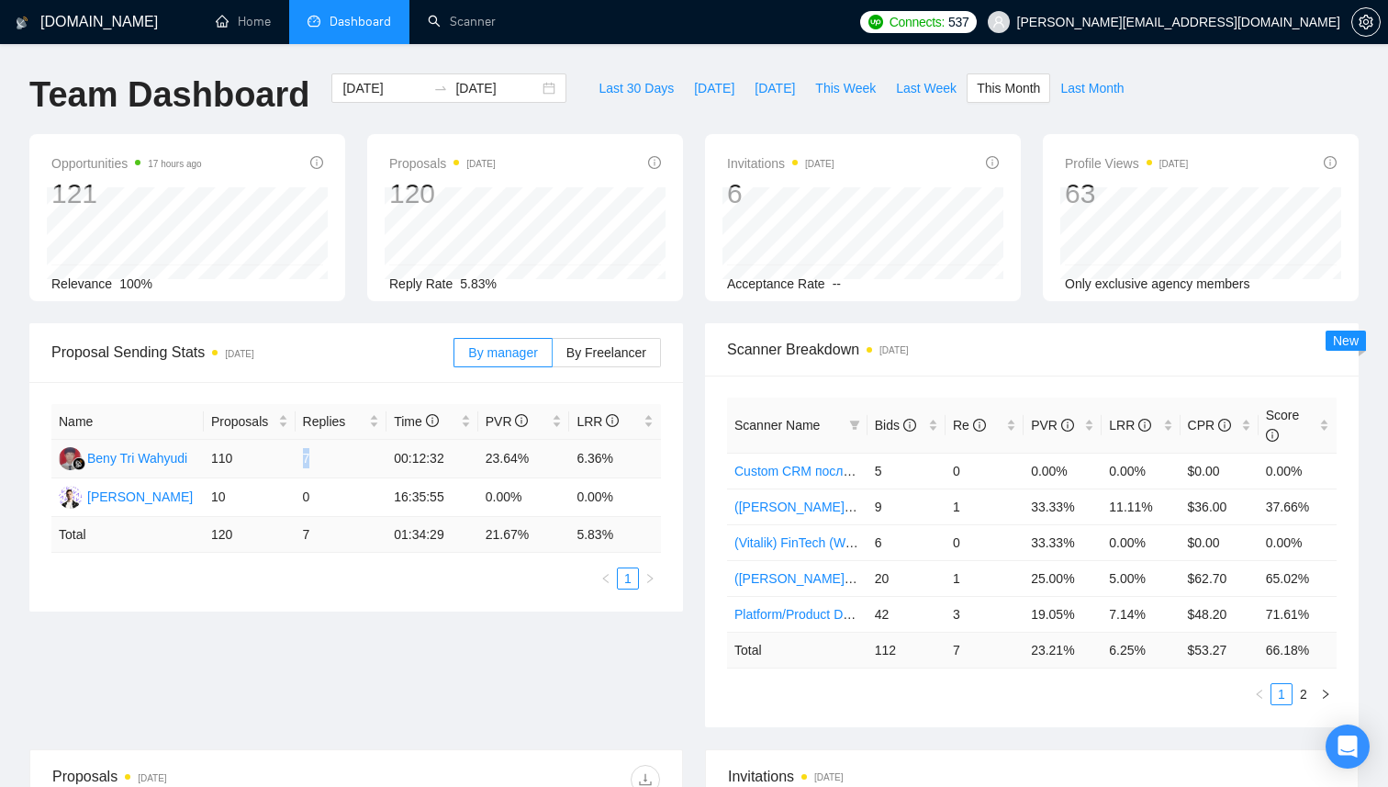
click at [302, 459] on td "7" at bounding box center [342, 459] width 92 height 39
click at [296, 460] on td "7" at bounding box center [342, 459] width 92 height 39
click at [304, 458] on td "7" at bounding box center [342, 459] width 92 height 39
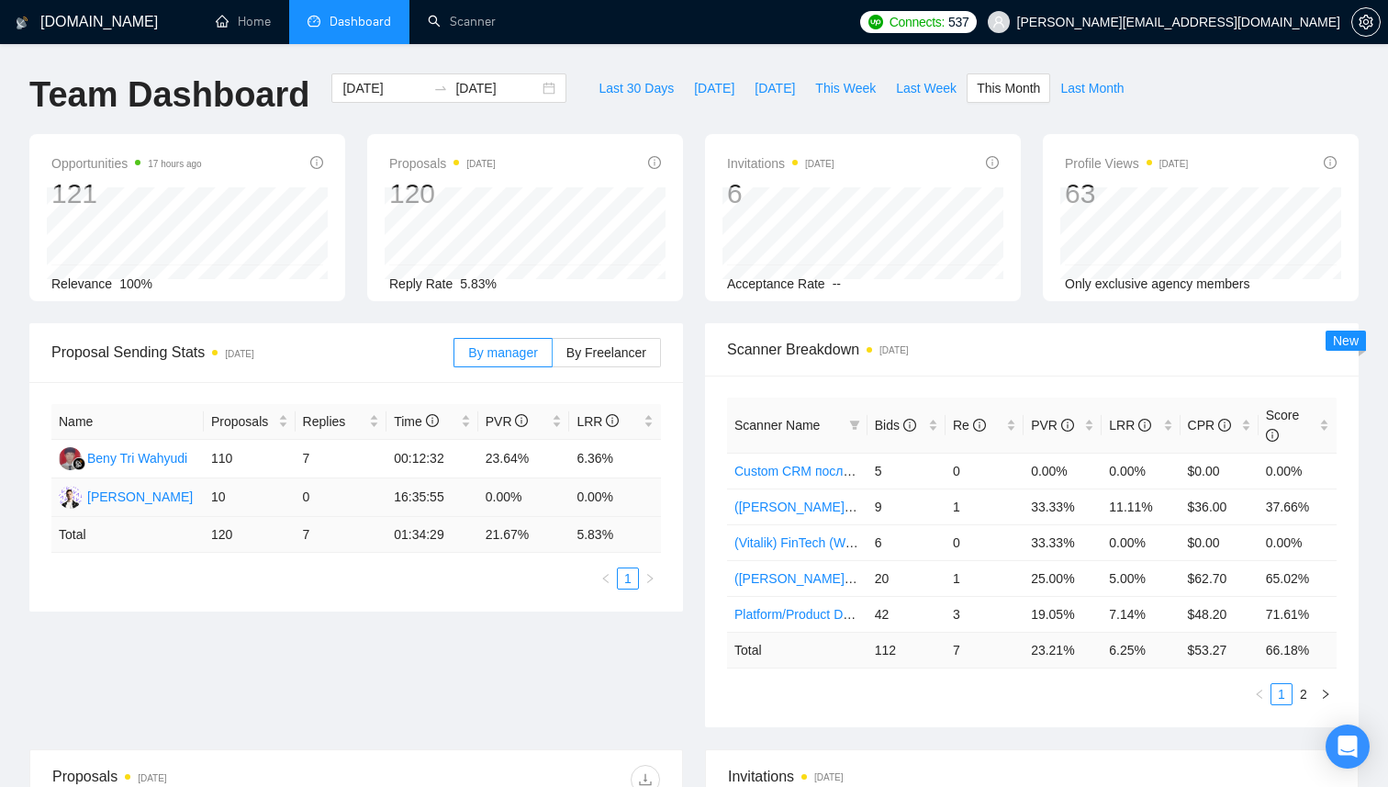
click at [304, 492] on td "0" at bounding box center [342, 497] width 92 height 39
click at [318, 492] on td "0" at bounding box center [342, 497] width 92 height 39
click at [880, 433] on span "Bids" at bounding box center [900, 425] width 50 height 20
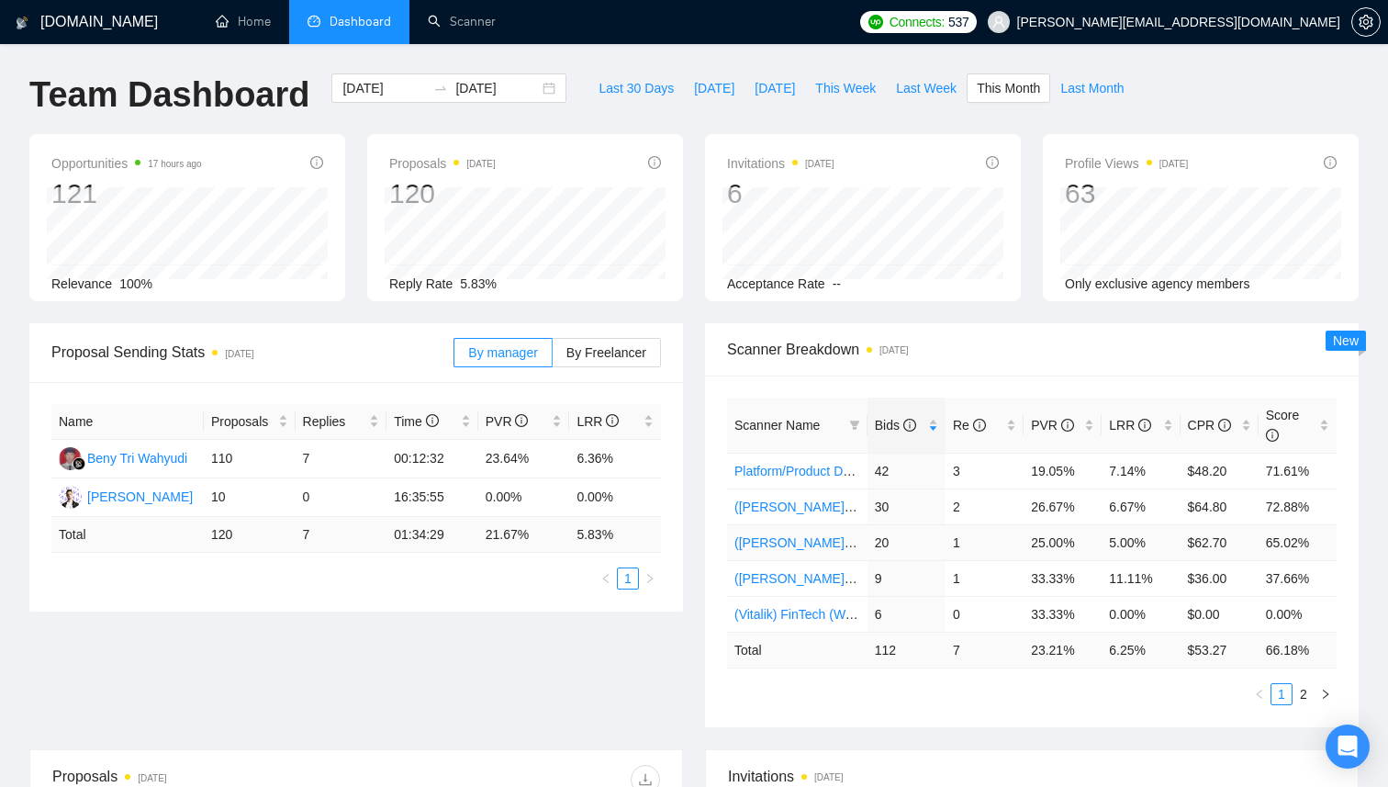
click at [882, 545] on td "20" at bounding box center [907, 542] width 78 height 36
click at [880, 545] on td "20" at bounding box center [907, 542] width 78 height 36
drag, startPoint x: 972, startPoint y: 550, endPoint x: 865, endPoint y: 547, distance: 107.5
click at [865, 547] on tr "([PERSON_NAME]) SaaS 2 20 1 25.00% 5.00% $62.70 65.02%" at bounding box center [1032, 542] width 610 height 36
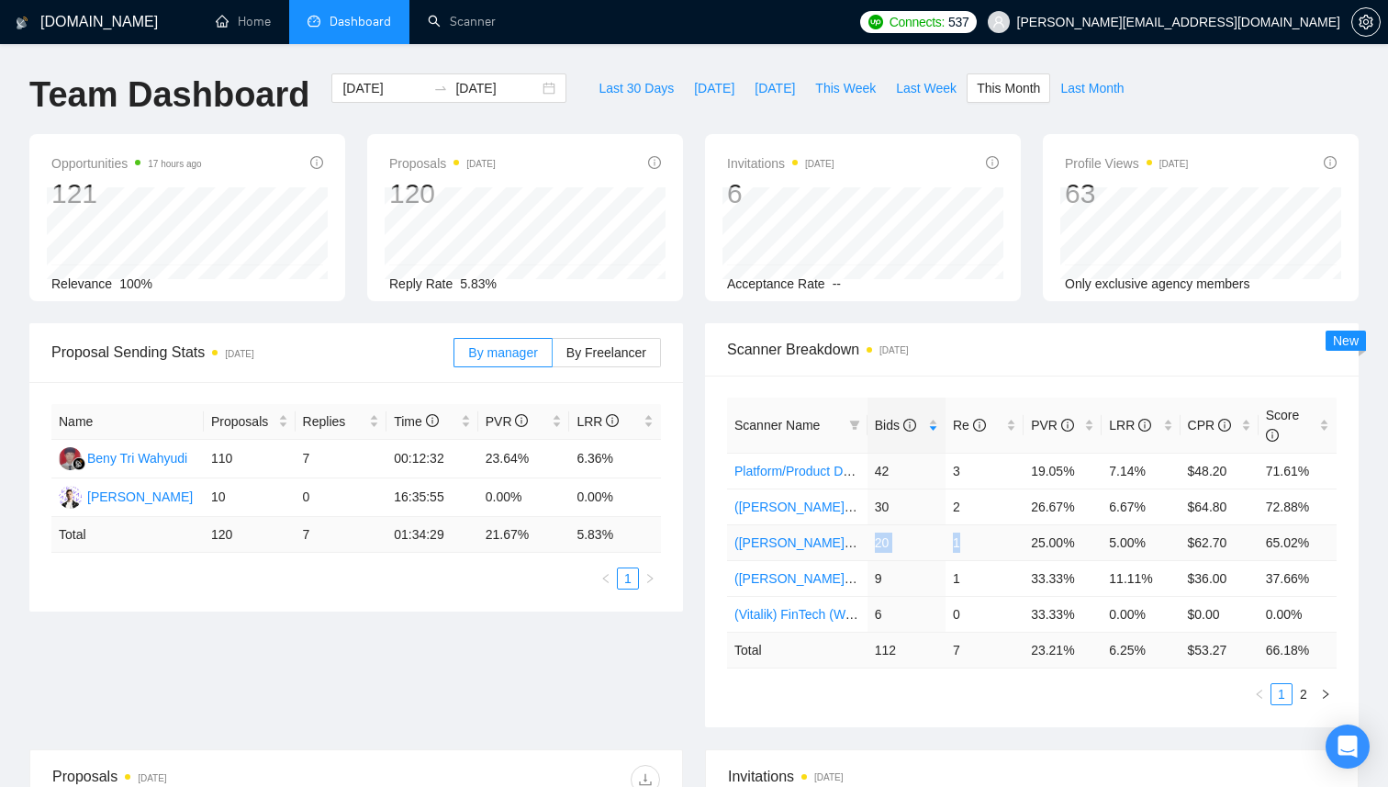
click at [878, 542] on td "20" at bounding box center [907, 542] width 78 height 36
drag, startPoint x: 875, startPoint y: 542, endPoint x: 970, endPoint y: 542, distance: 94.6
click at [970, 542] on tr "([PERSON_NAME]) SaaS 2 20 1 25.00% 5.00% $62.70 65.02%" at bounding box center [1032, 542] width 610 height 36
click at [970, 542] on td "1" at bounding box center [985, 542] width 78 height 36
drag, startPoint x: 970, startPoint y: 542, endPoint x: 870, endPoint y: 548, distance: 99.4
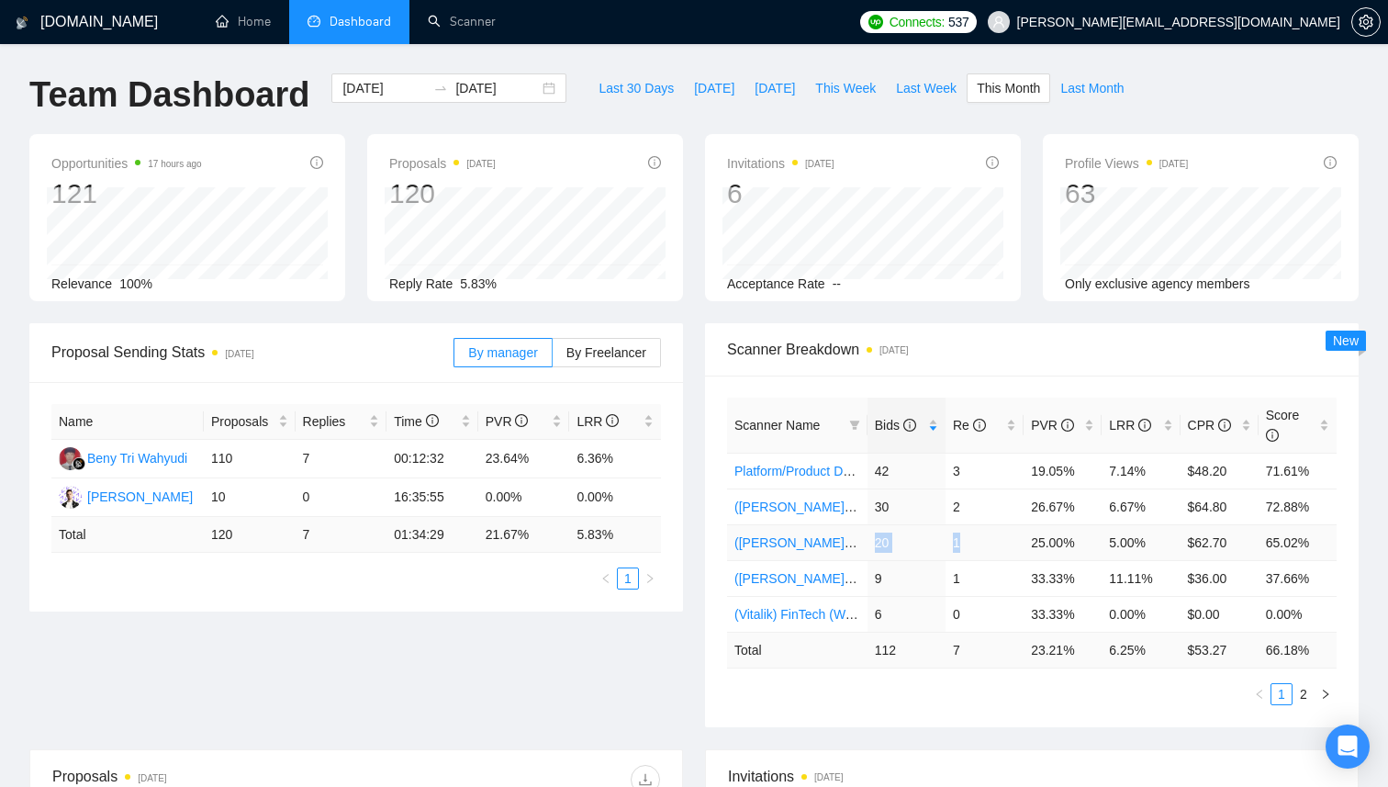
click at [870, 548] on tr "([PERSON_NAME]) SaaS 2 20 1 25.00% 5.00% $62.70 65.02%" at bounding box center [1032, 542] width 610 height 36
click at [880, 542] on td "20" at bounding box center [907, 542] width 78 height 36
click at [473, 14] on link "Scanner" at bounding box center [462, 22] width 68 height 16
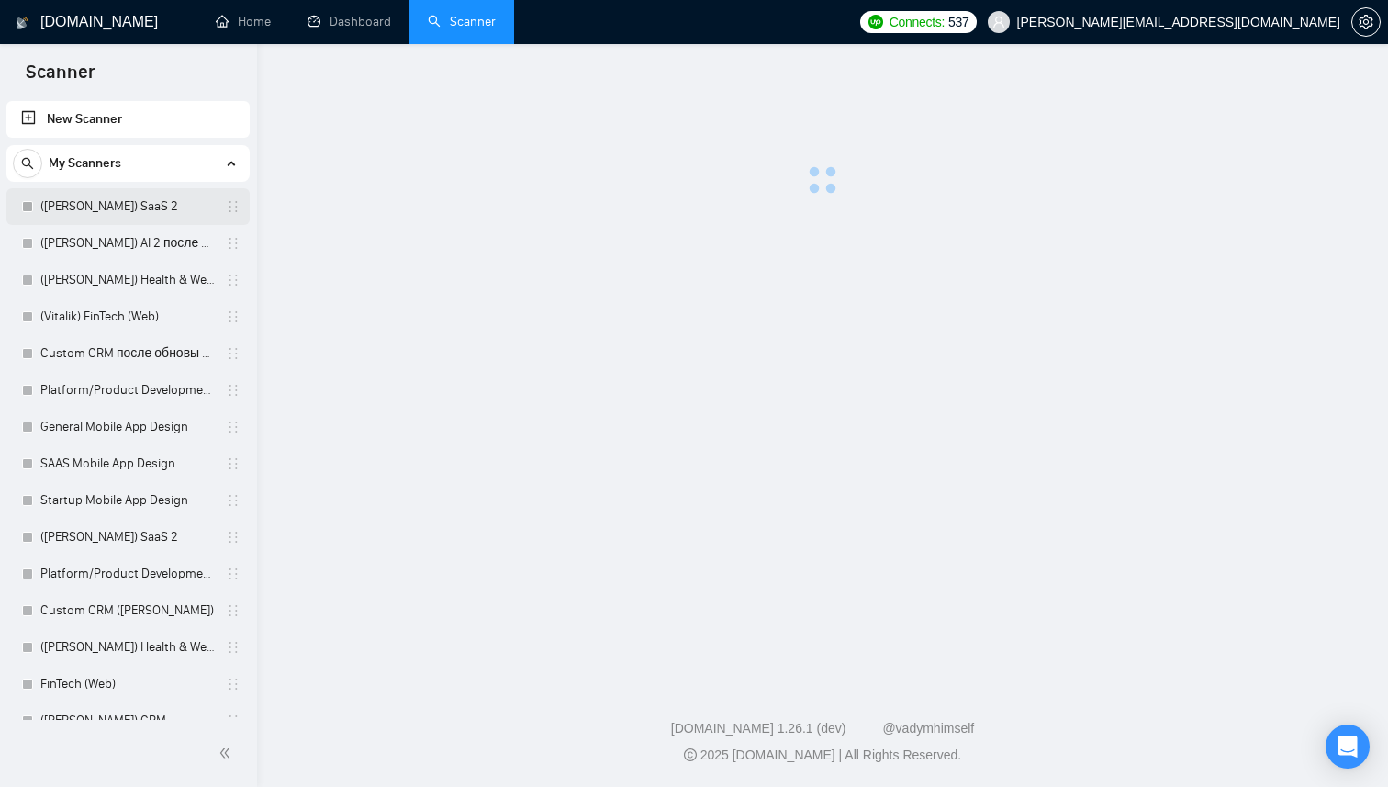
click at [118, 204] on link "([PERSON_NAME]) SaaS 2" at bounding box center [127, 206] width 174 height 37
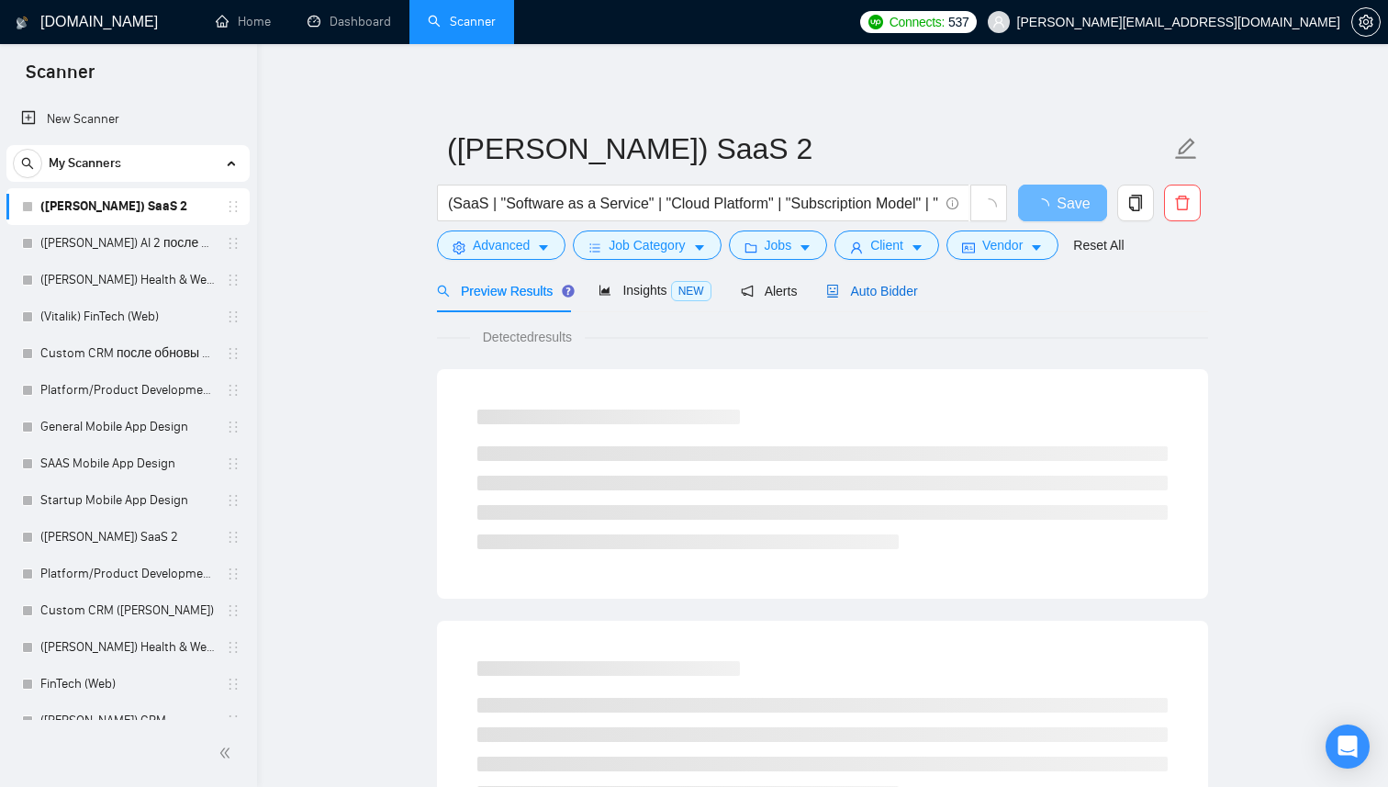
click at [913, 299] on div "Auto Bidder" at bounding box center [871, 291] width 91 height 20
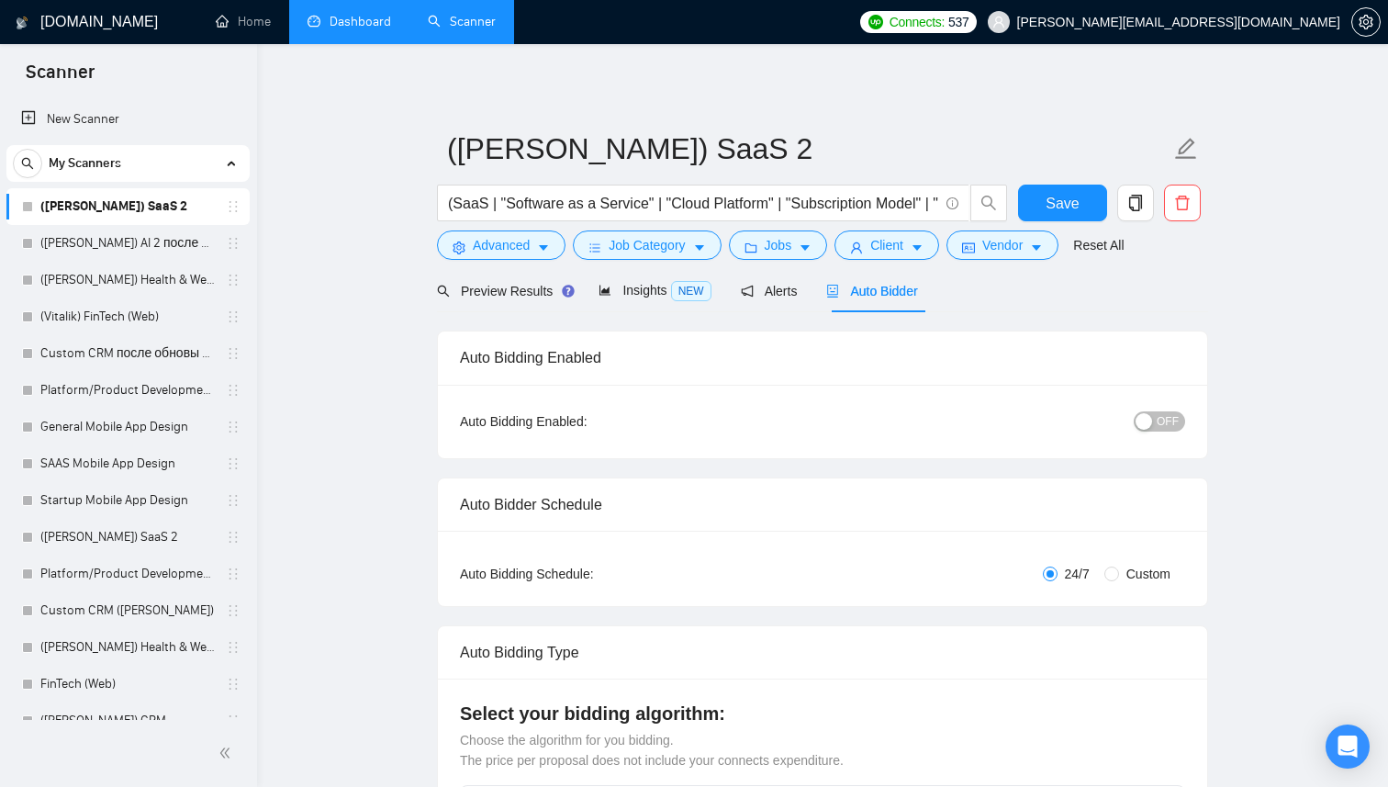
click at [322, 29] on link "Dashboard" at bounding box center [350, 22] width 84 height 16
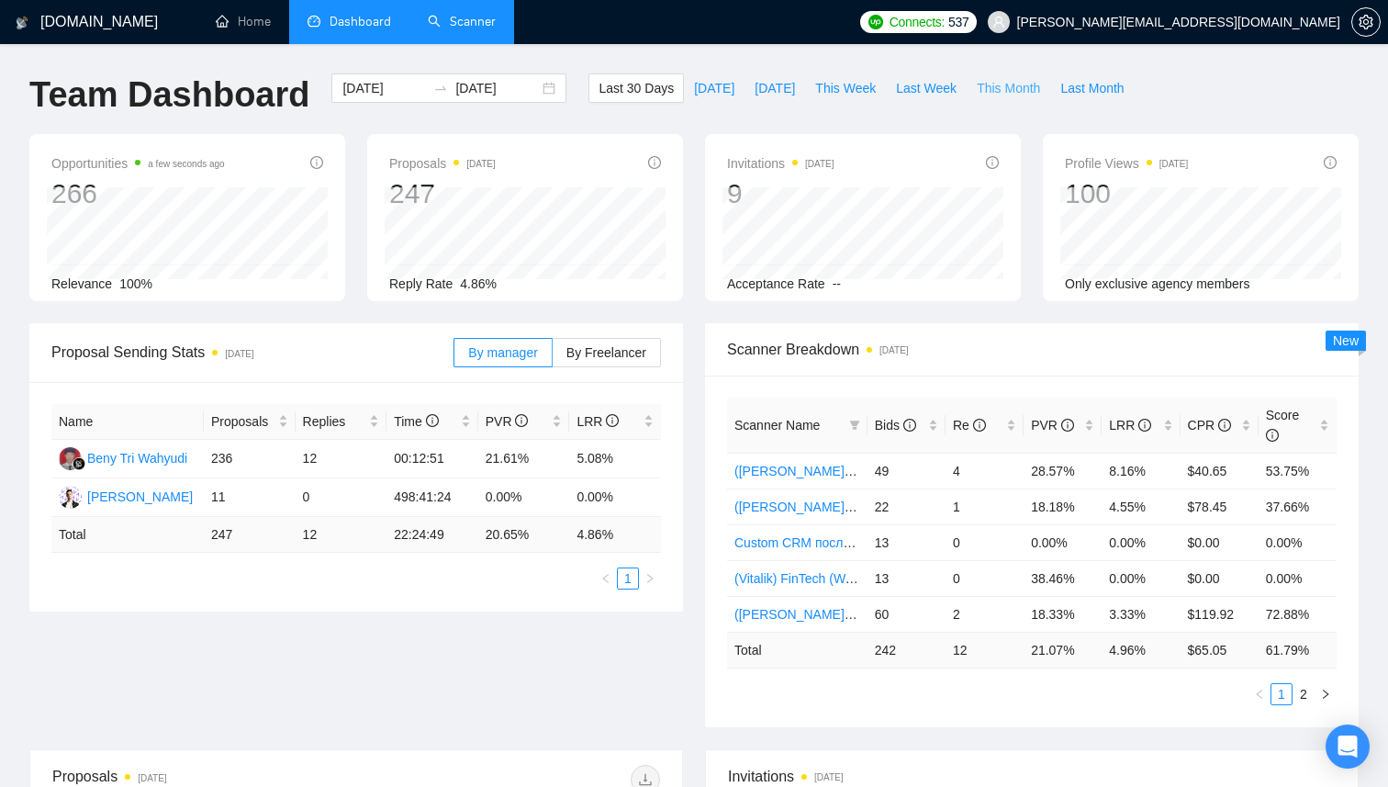
click at [1020, 94] on span "This Month" at bounding box center [1008, 88] width 63 height 20
type input "[DATE]"
click at [451, 28] on link "Scanner" at bounding box center [462, 22] width 68 height 16
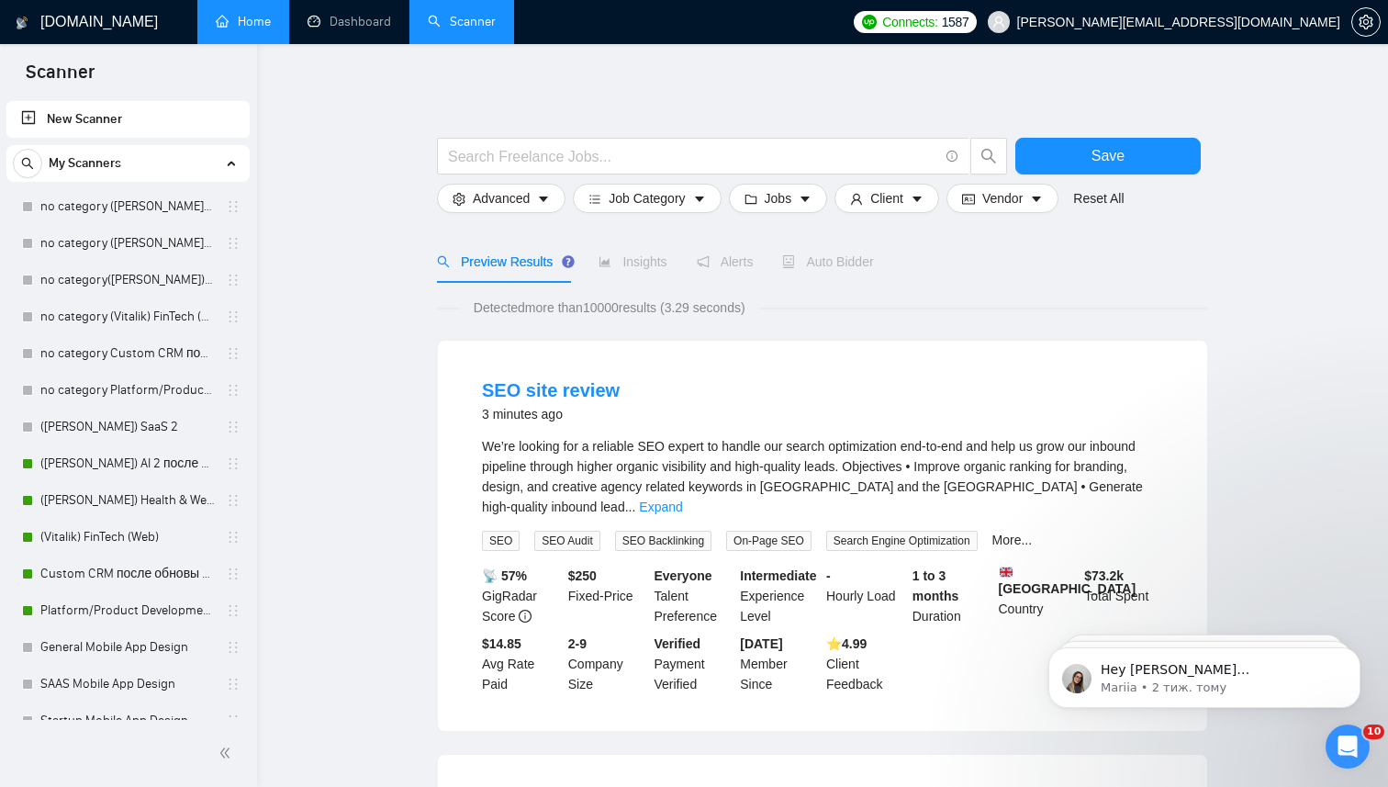
click at [258, 25] on link "Home" at bounding box center [243, 22] width 55 height 16
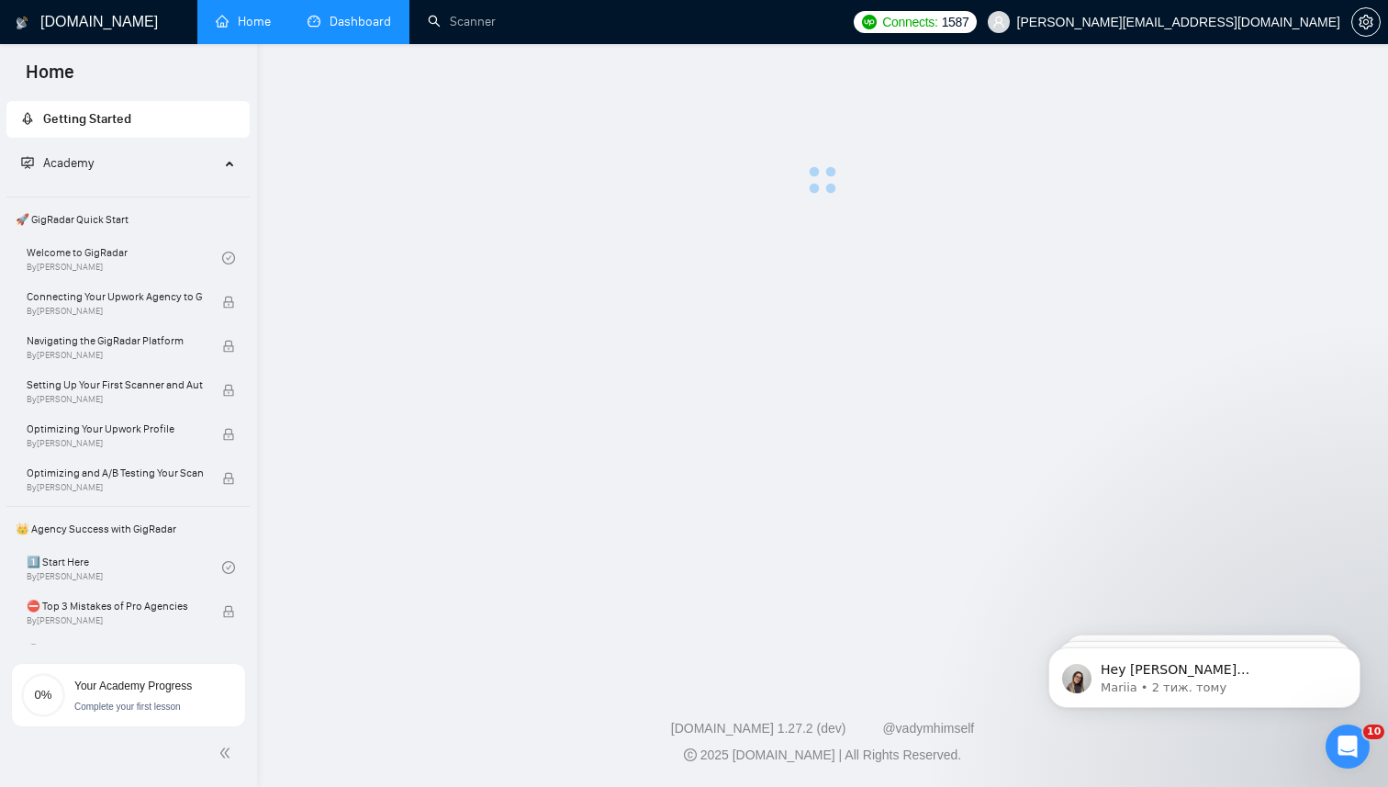
click at [391, 25] on link "Dashboard" at bounding box center [350, 22] width 84 height 16
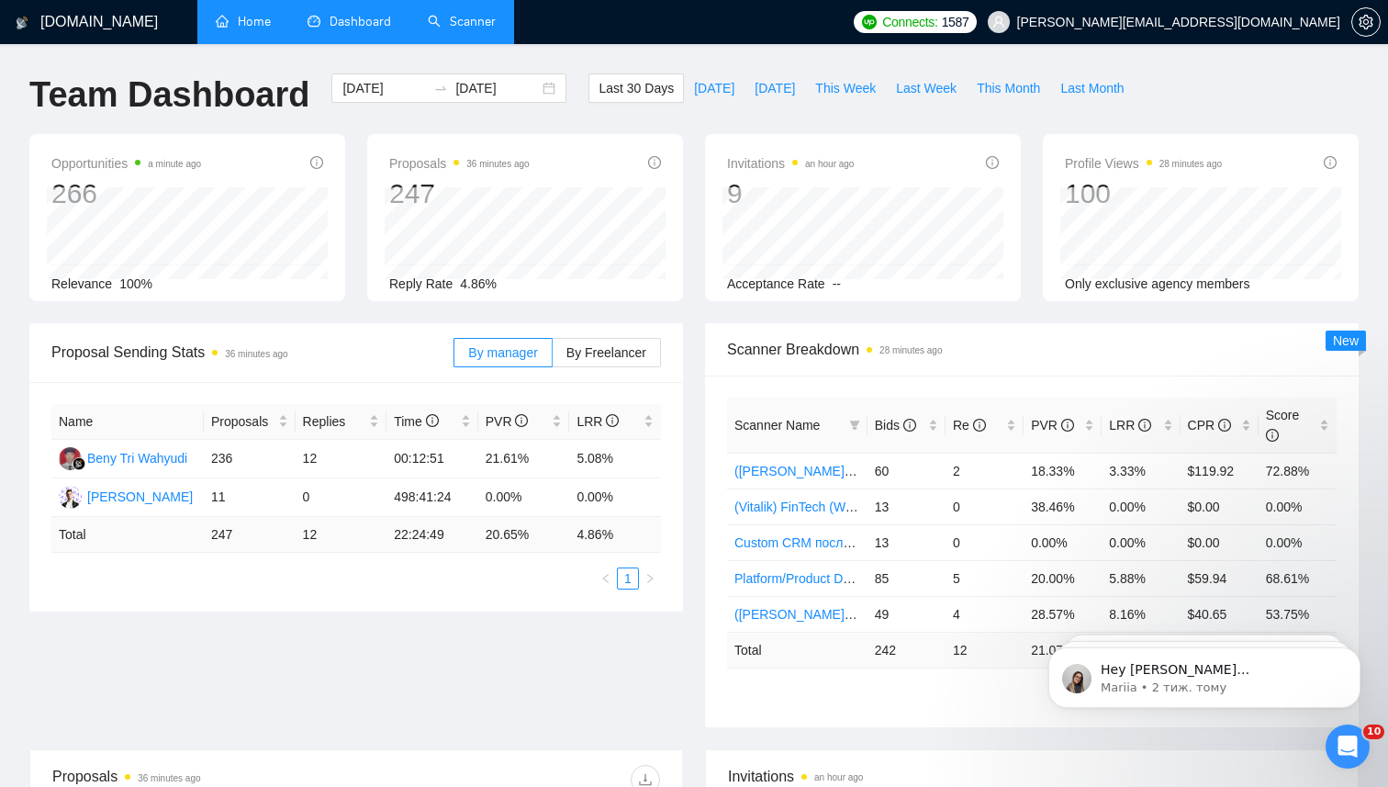
click at [436, 28] on link "Scanner" at bounding box center [462, 22] width 68 height 16
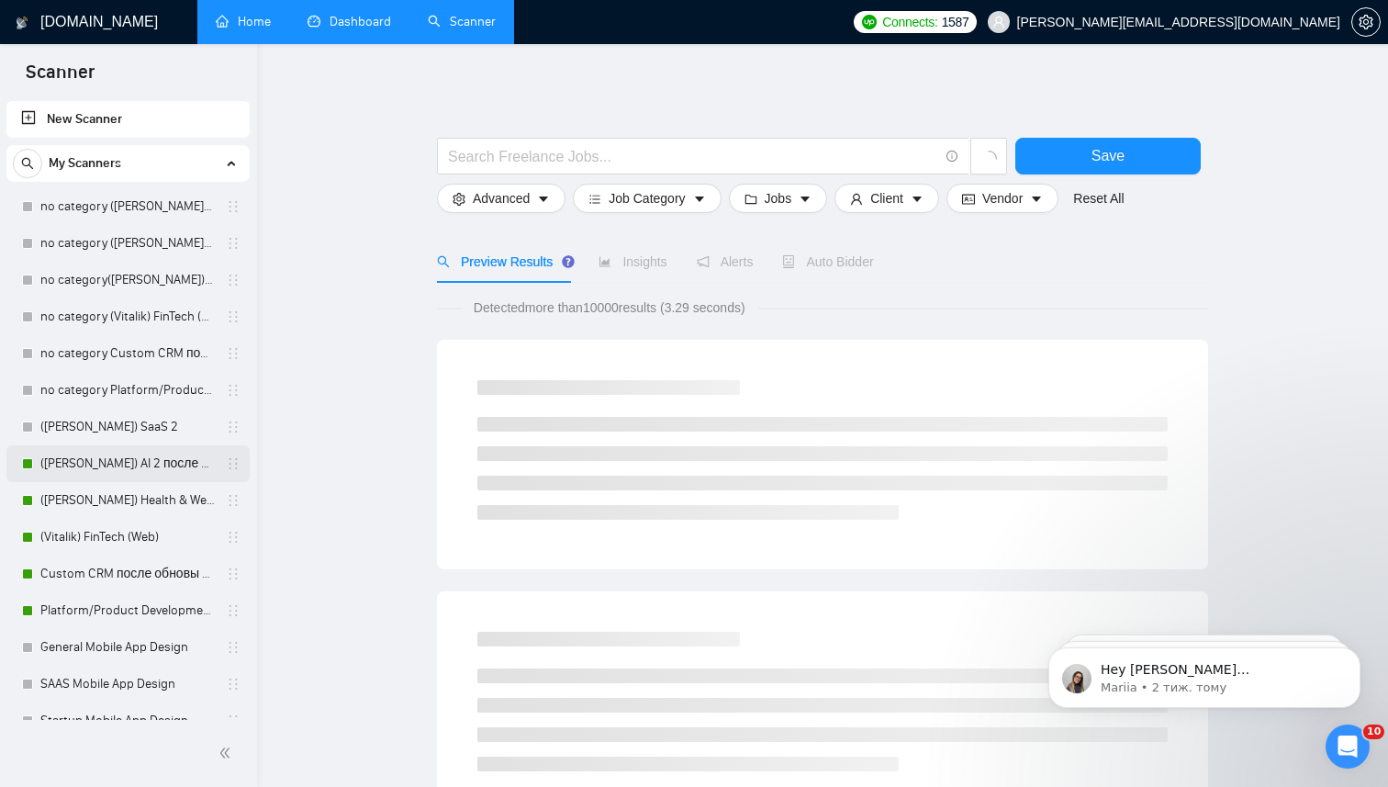
click at [129, 466] on link "([PERSON_NAME]) AI 2 после обновы профиля" at bounding box center [127, 463] width 174 height 37
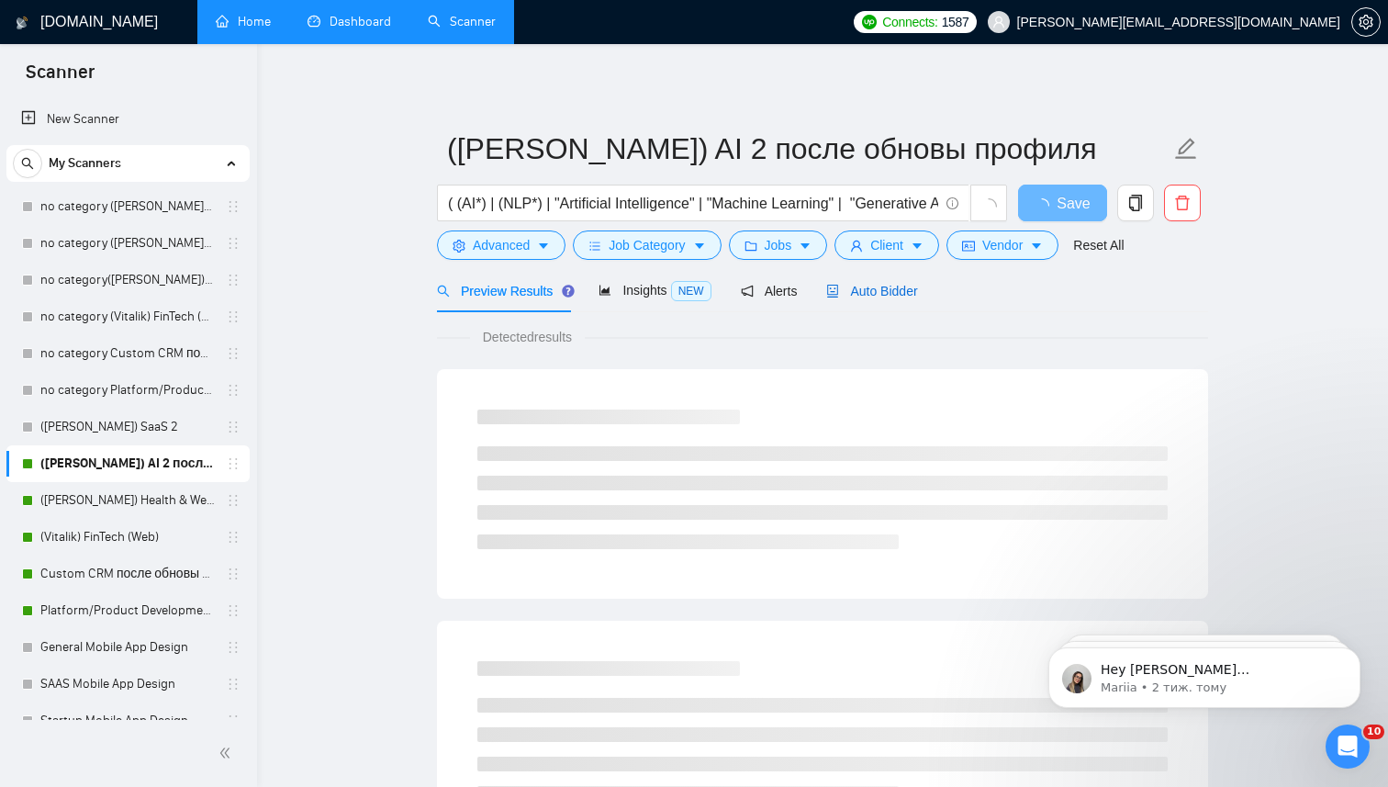
click at [904, 298] on span "Auto Bidder" at bounding box center [871, 291] width 91 height 15
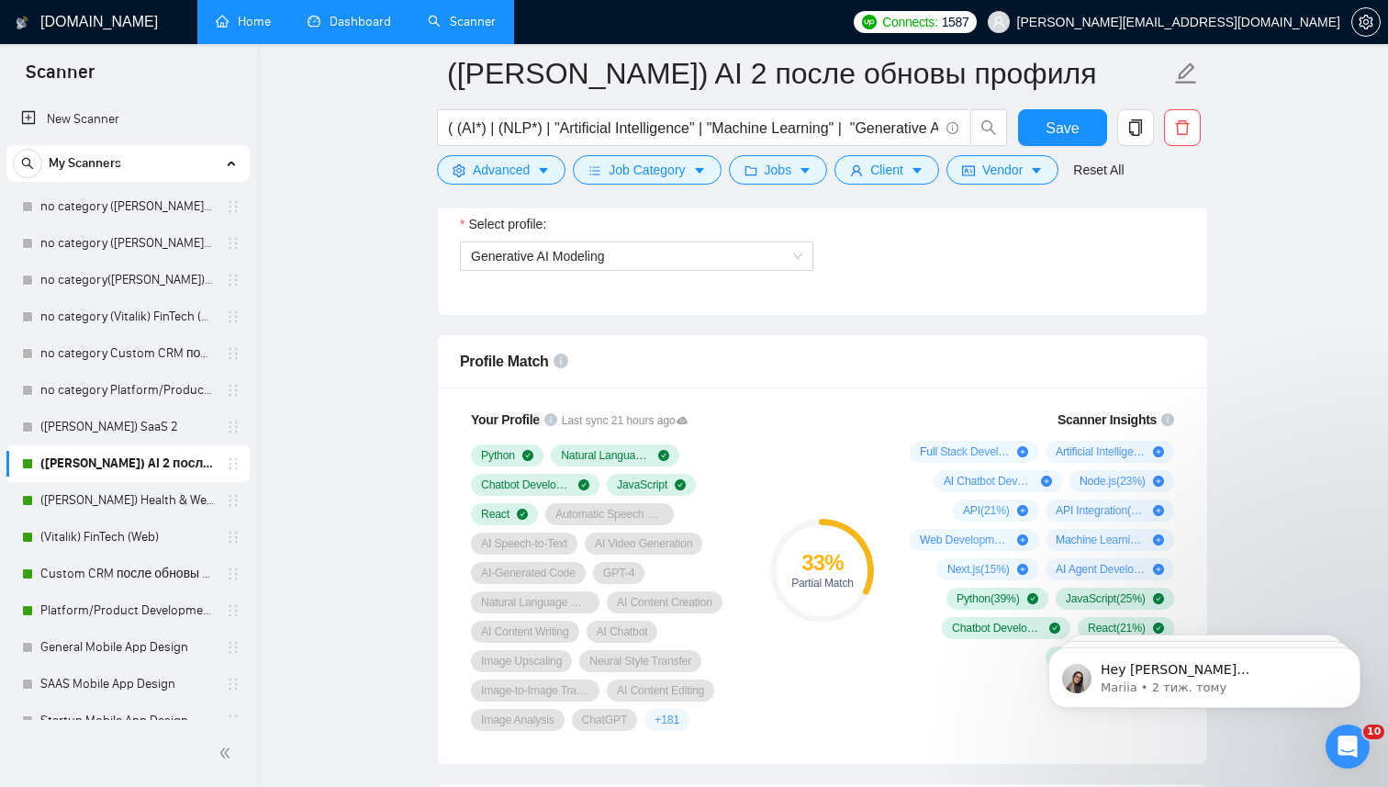
scroll to position [1135, 0]
